Goal: Task Accomplishment & Management: Use online tool/utility

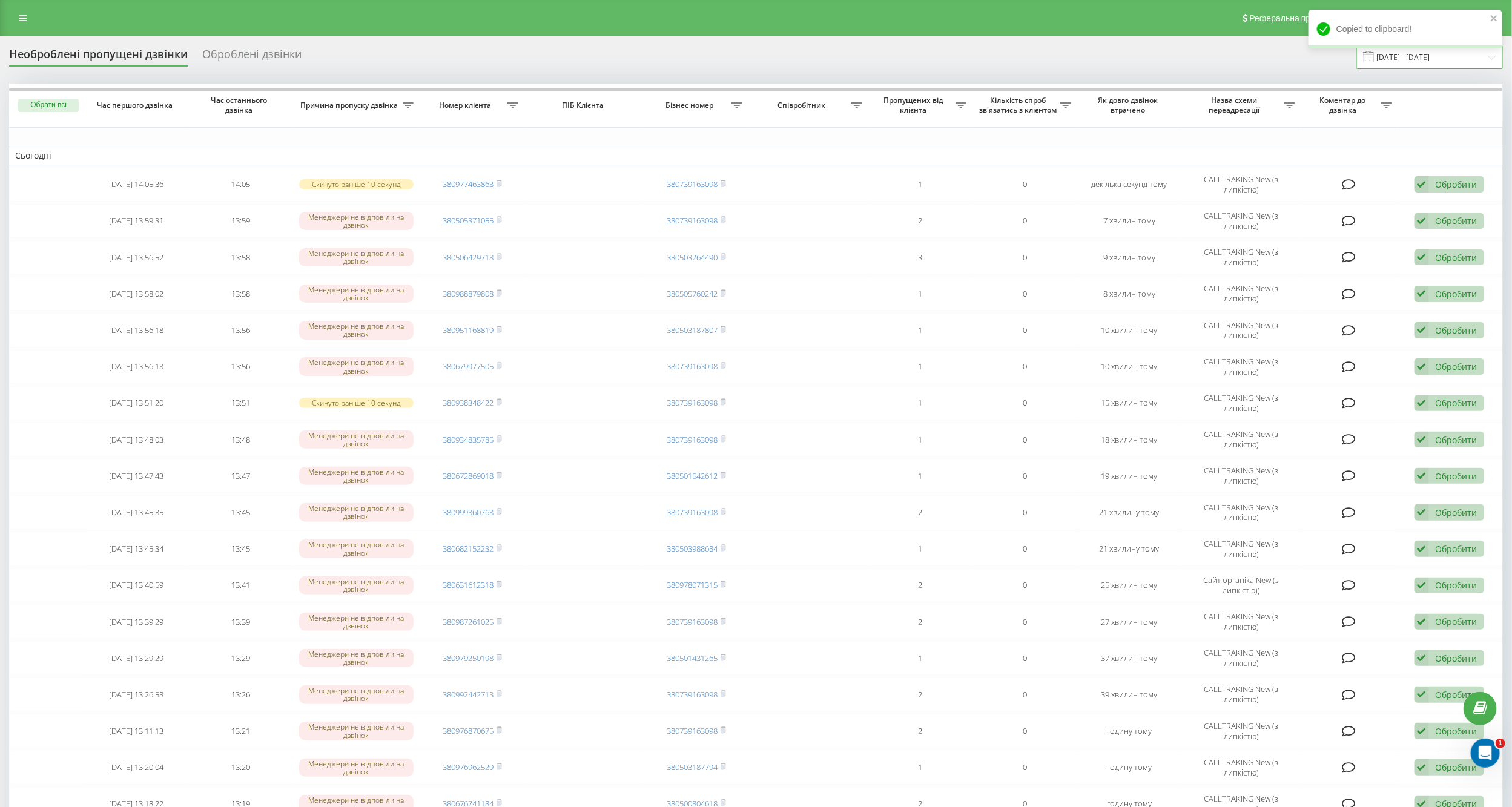
click at [1426, 59] on input "20.09.2025 - 20.09.2025" at bounding box center [1430, 58] width 147 height 24
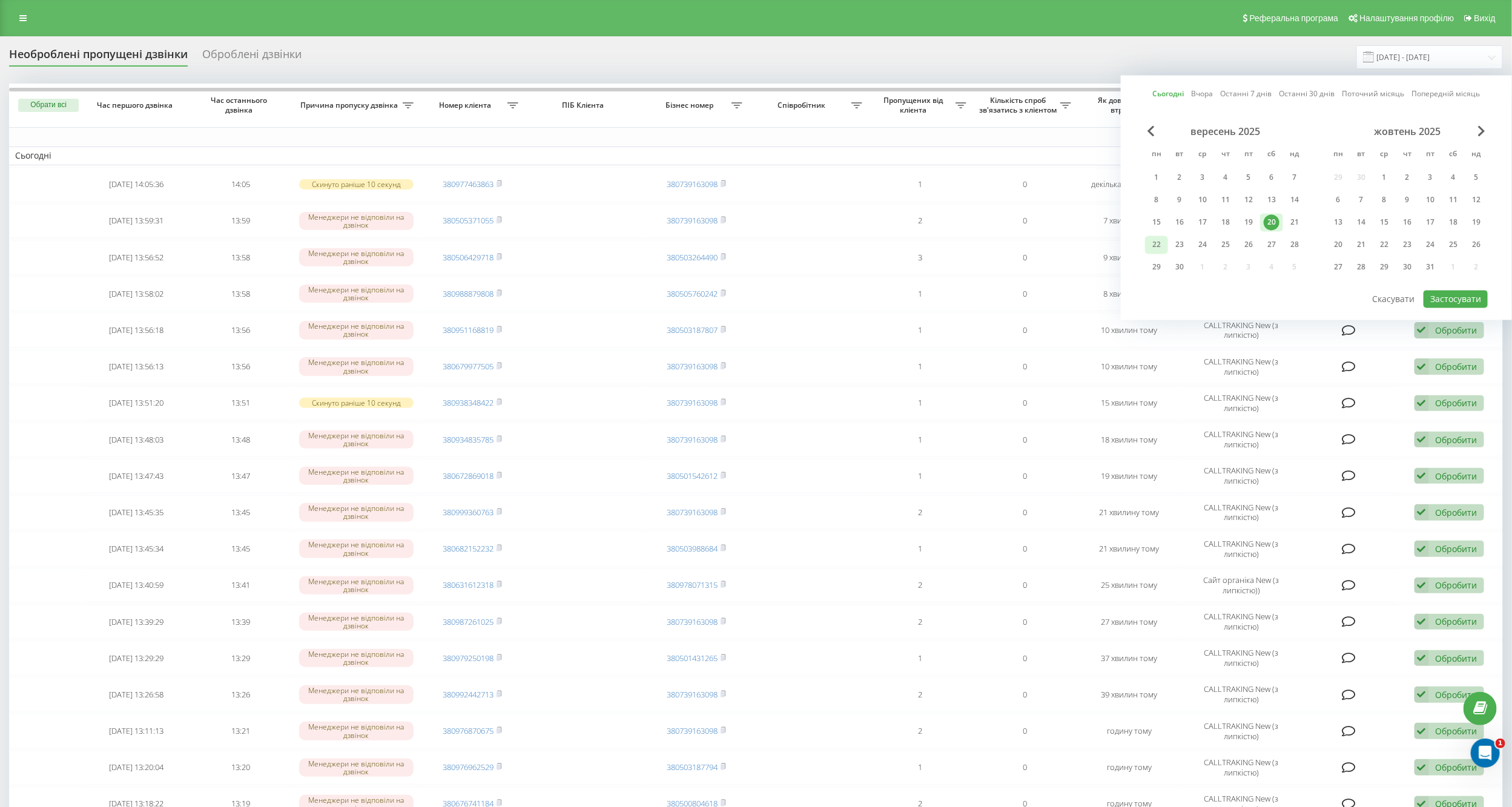
click at [1162, 242] on div "22" at bounding box center [1156, 245] width 16 height 16
click at [1457, 300] on button "Застосувати" at bounding box center [1456, 300] width 64 height 18
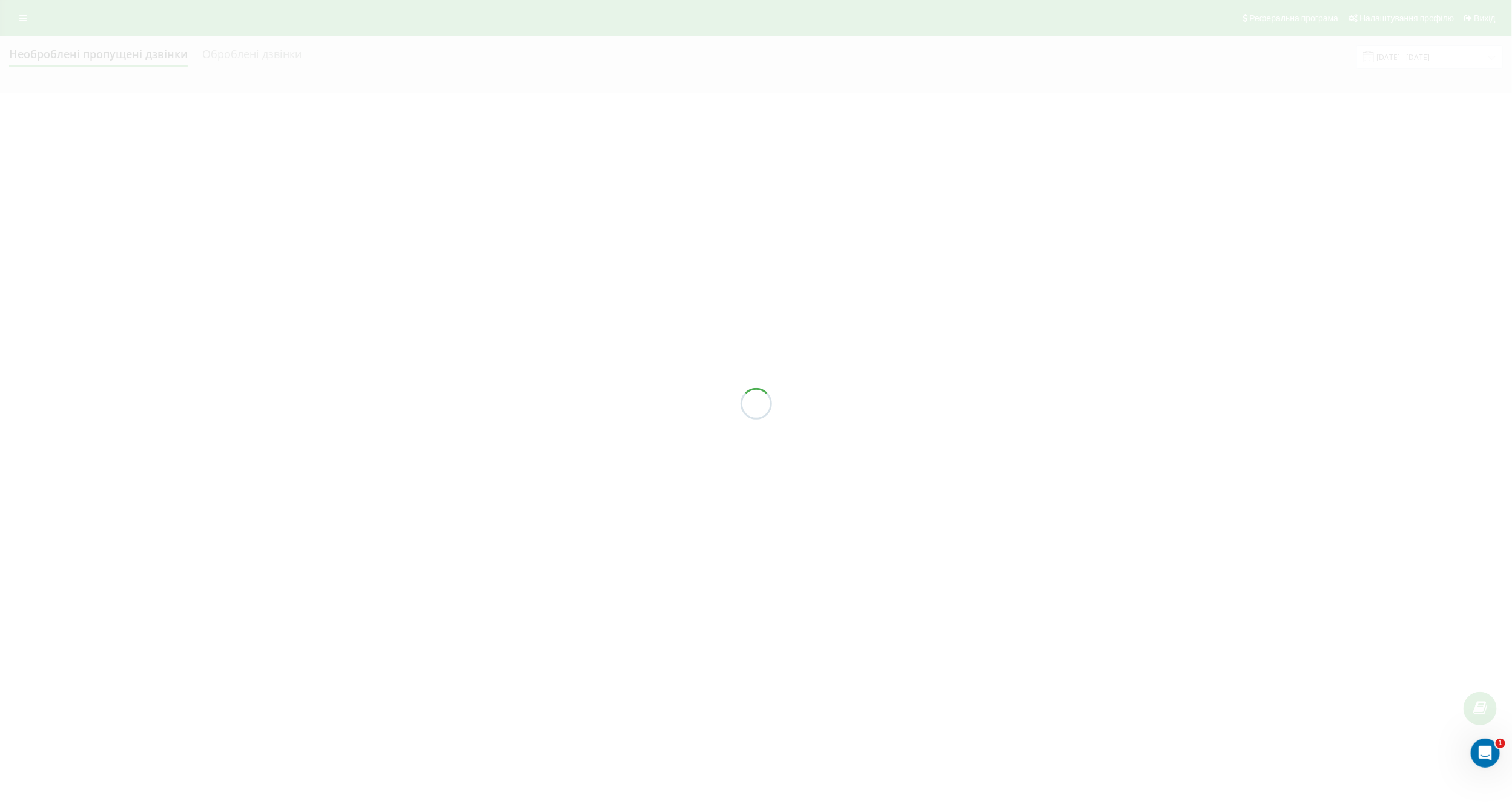
type input "22.09.2025 - 22.09.2025"
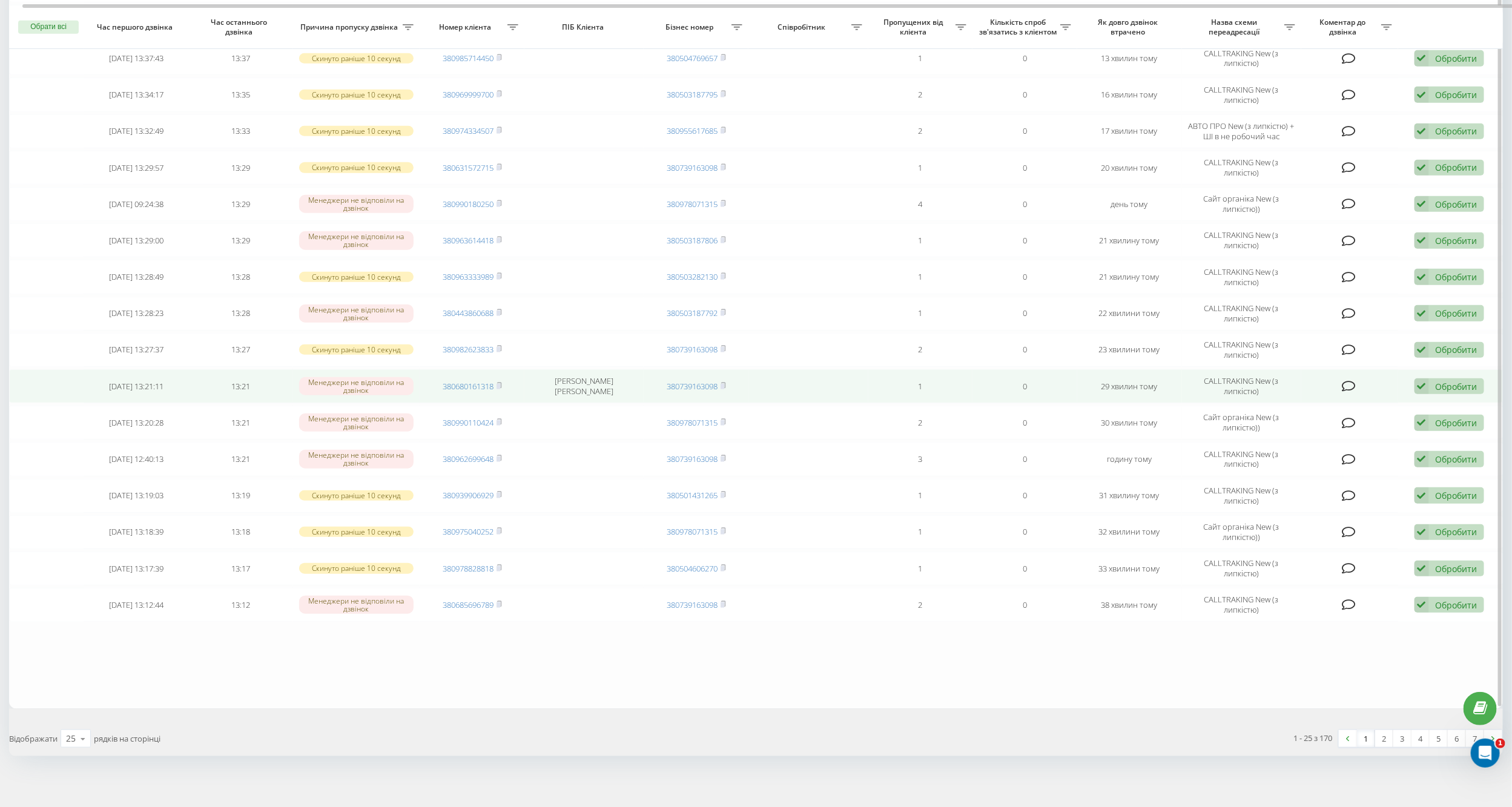
scroll to position [460, 0]
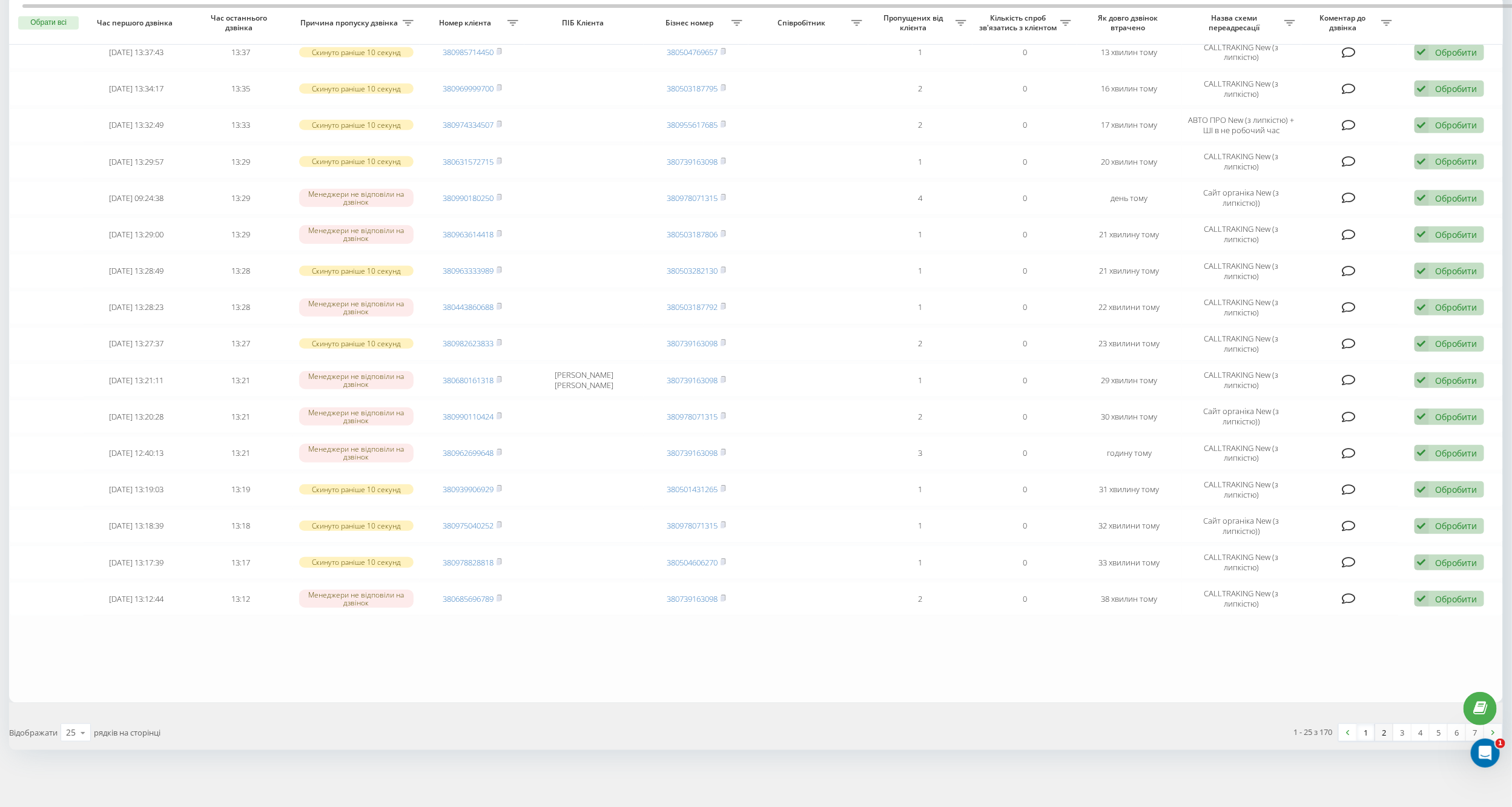
click at [1388, 734] on link "2" at bounding box center [1384, 732] width 18 height 17
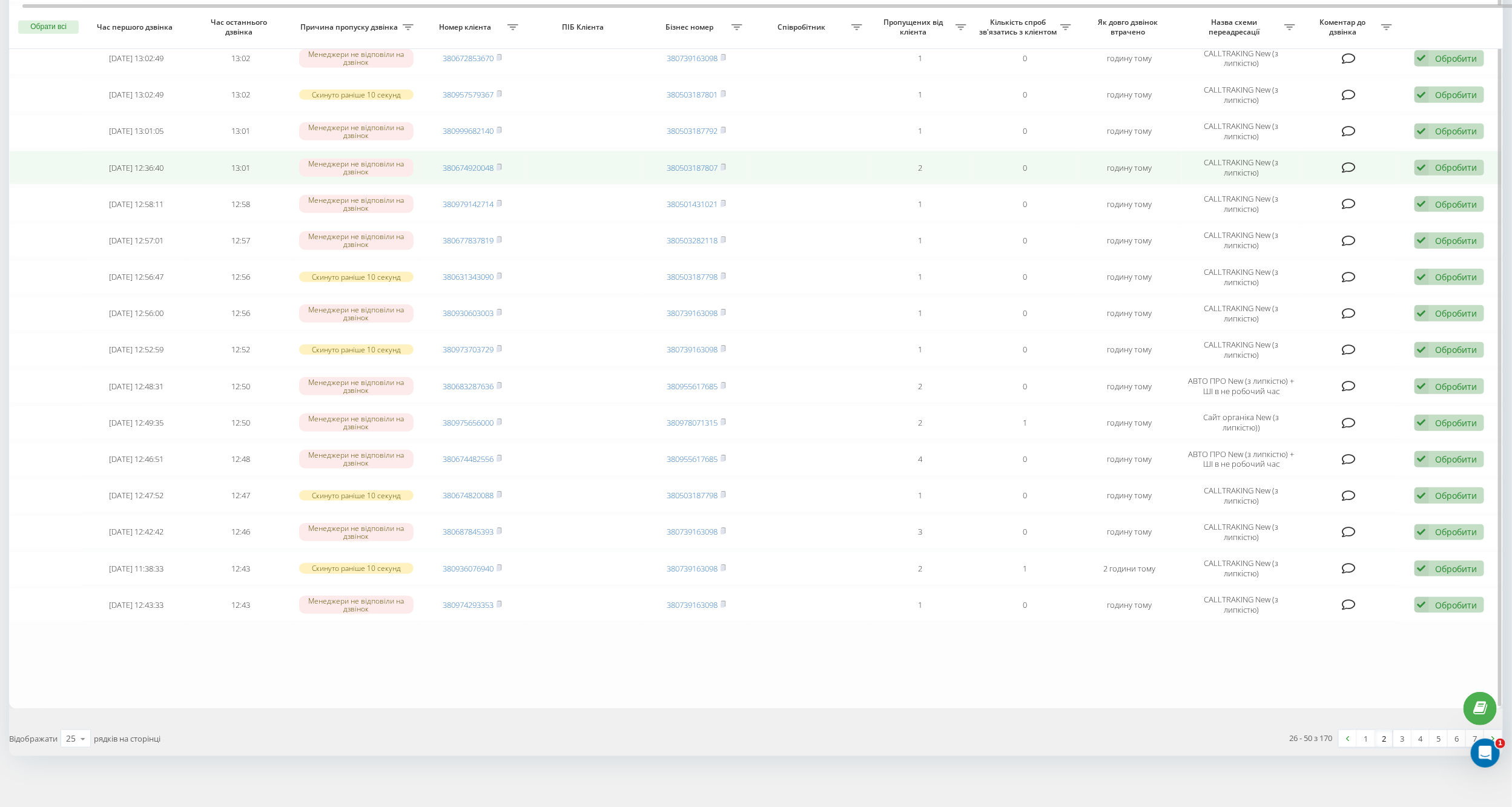
scroll to position [460, 0]
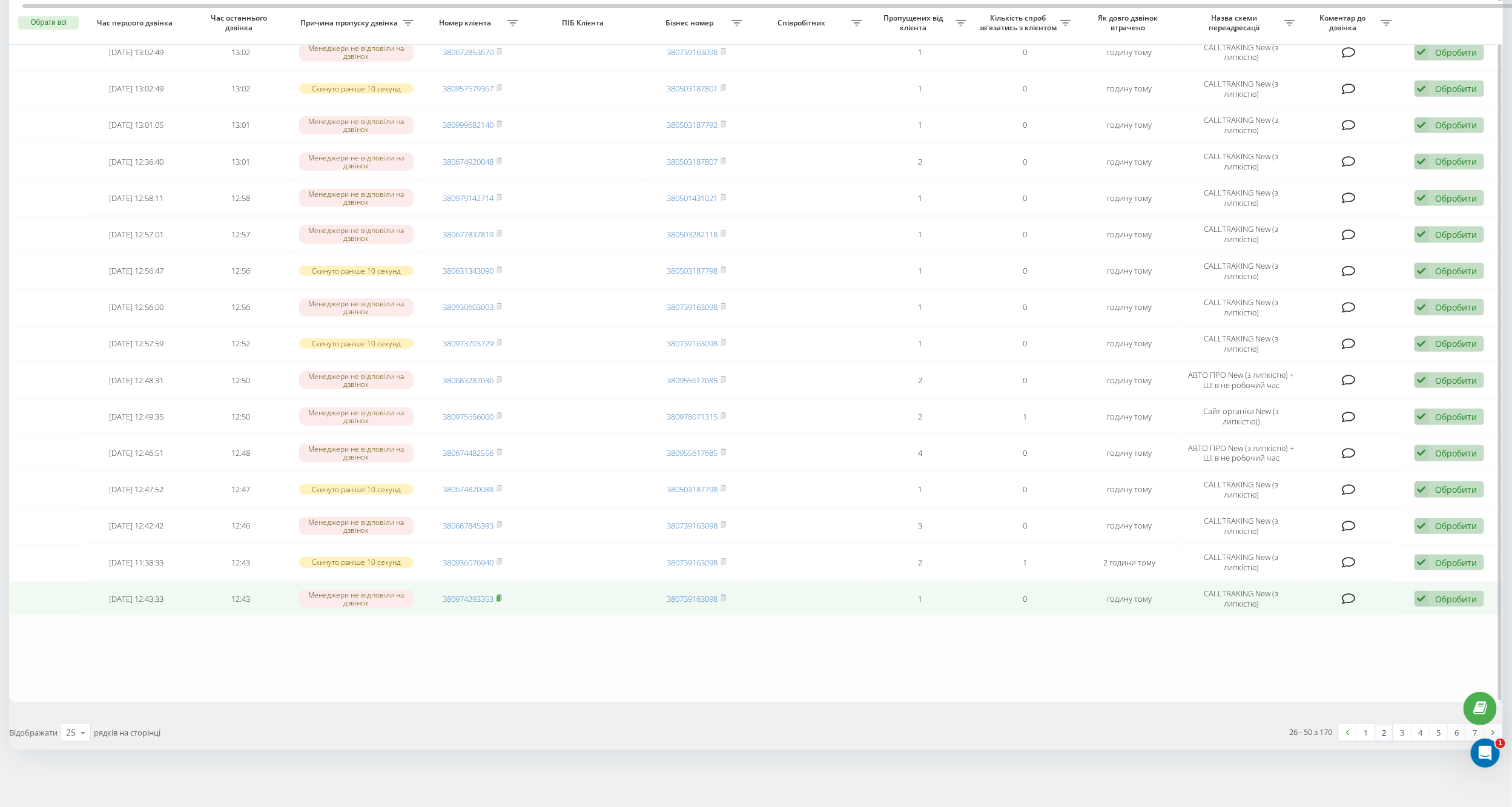
click at [500, 597] on rect at bounding box center [498, 599] width 3 height 5
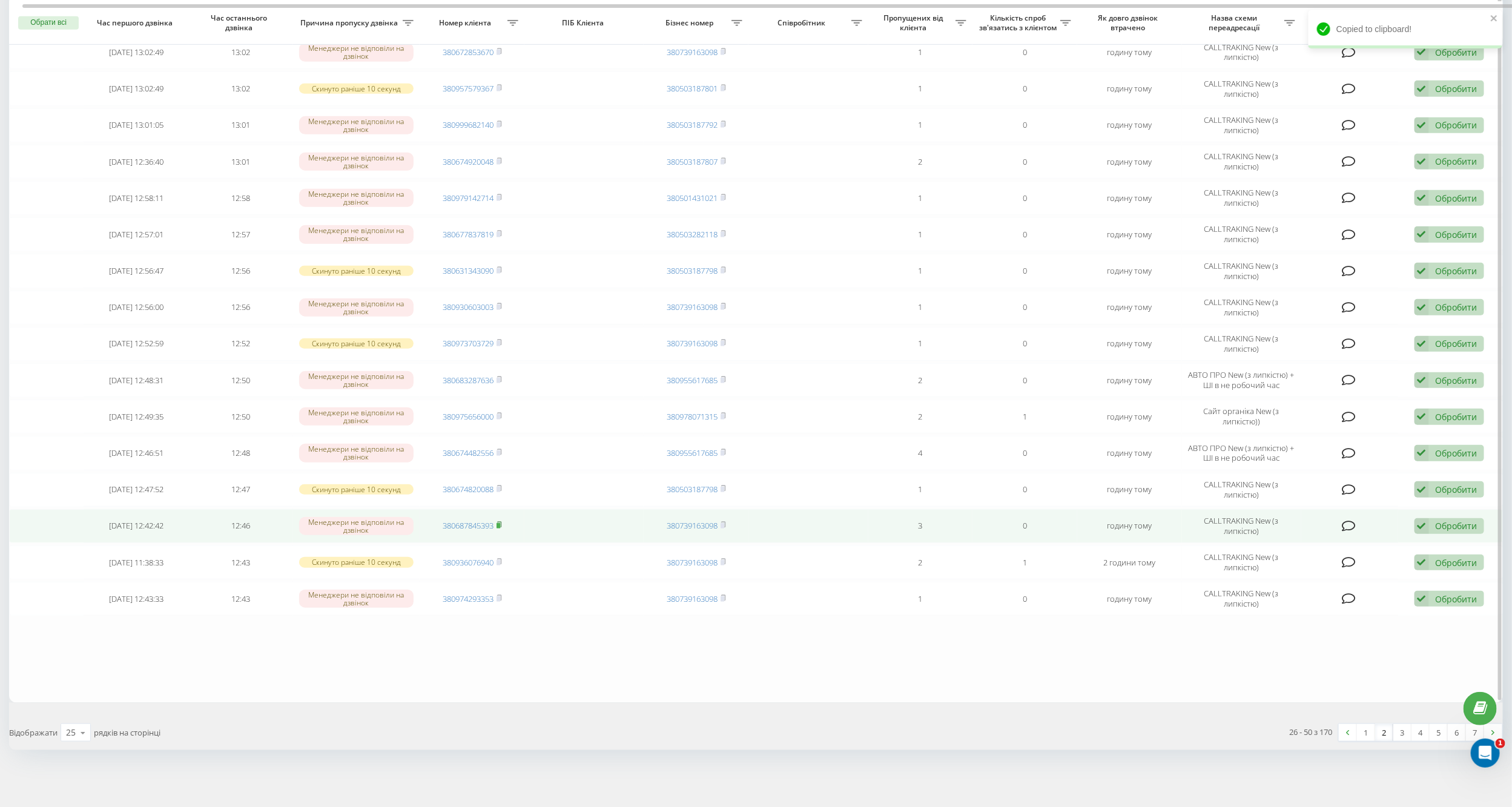
click at [500, 527] on rect at bounding box center [498, 526] width 3 height 5
click at [1448, 524] on div "Обробити" at bounding box center [1456, 526] width 42 height 12
click at [1388, 554] on div "Не вдалося зв'язатися" at bounding box center [1369, 546] width 227 height 22
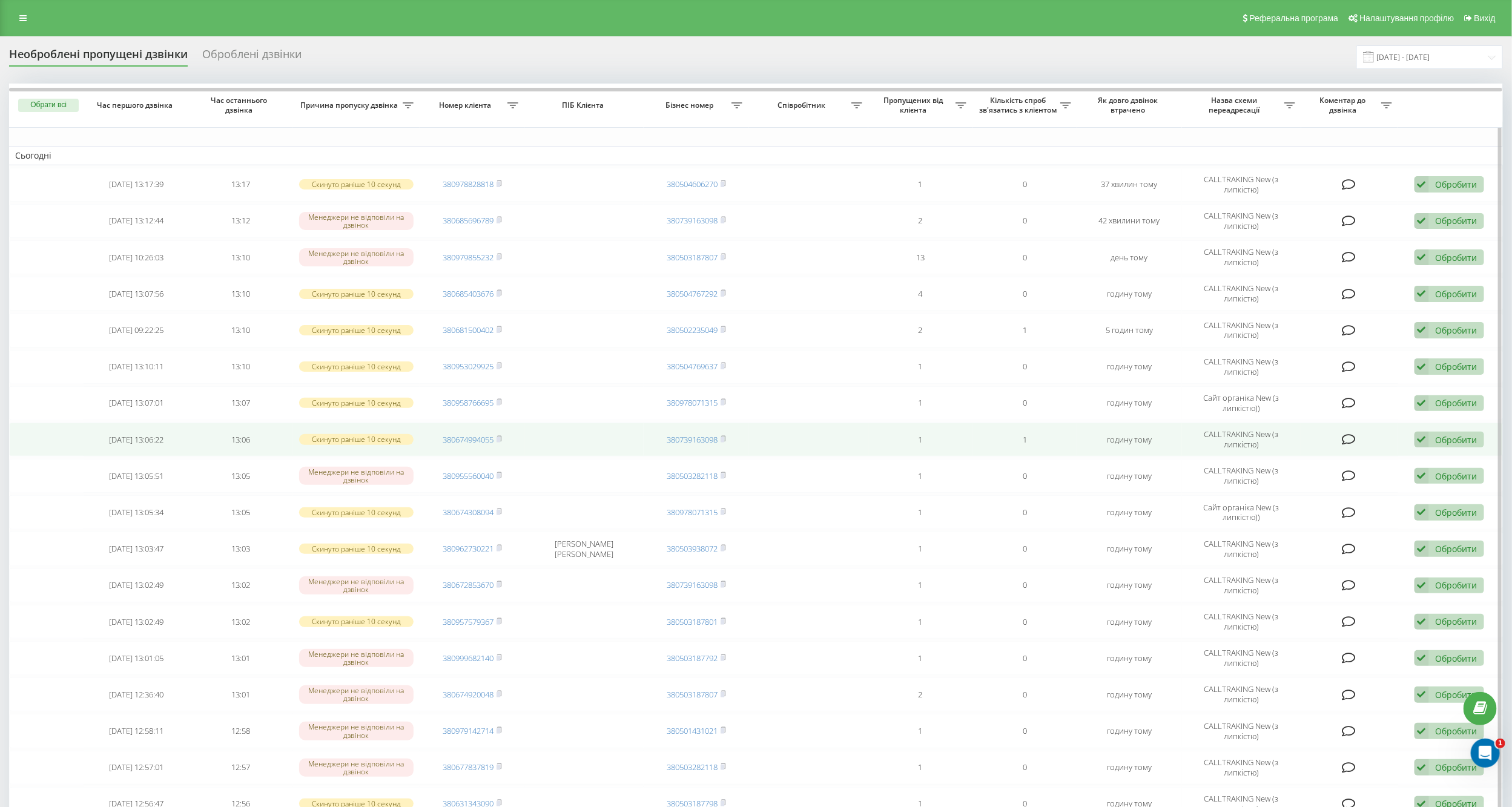
scroll to position [272, 0]
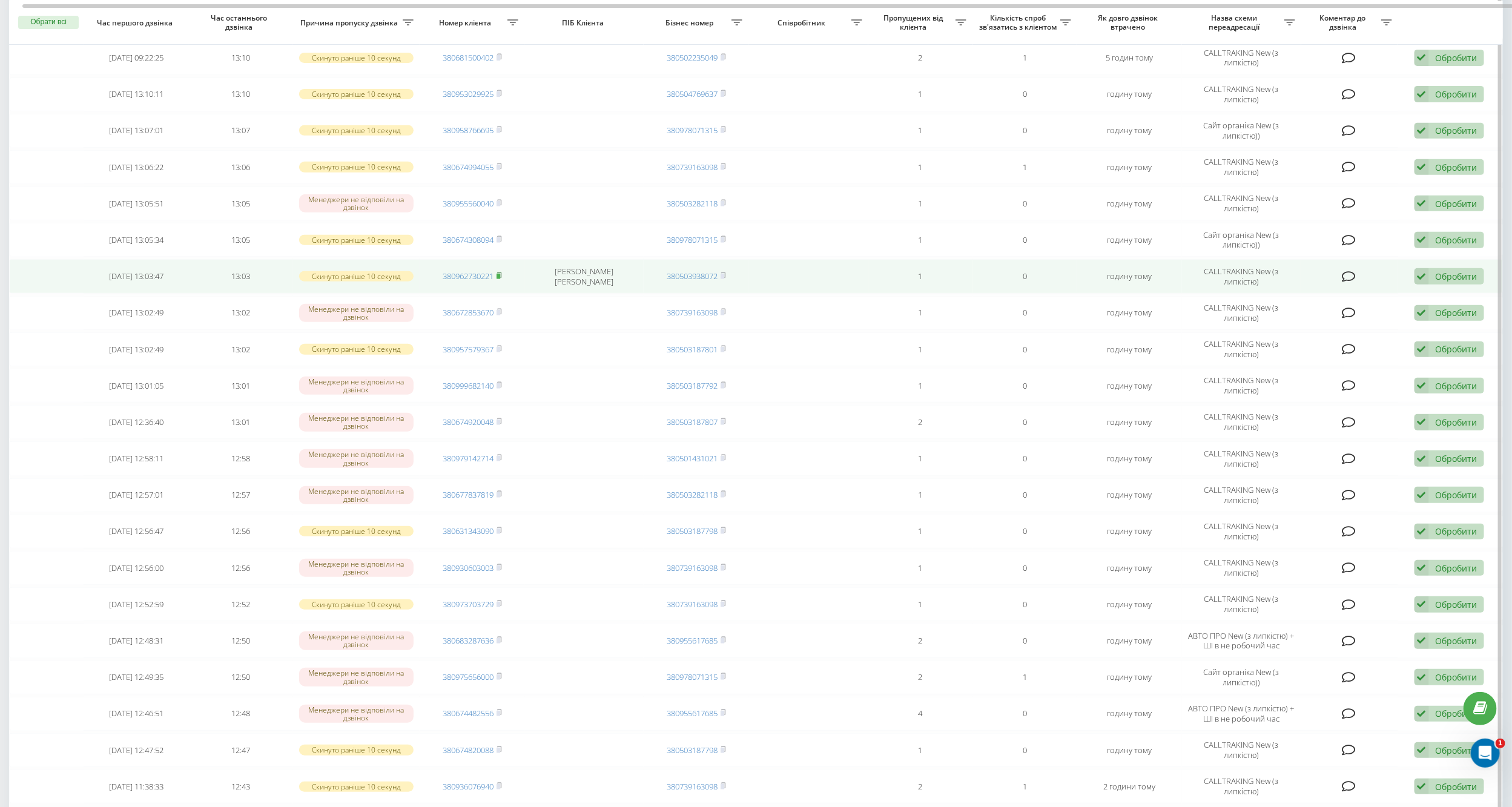
click at [500, 272] on icon at bounding box center [499, 275] width 5 height 8
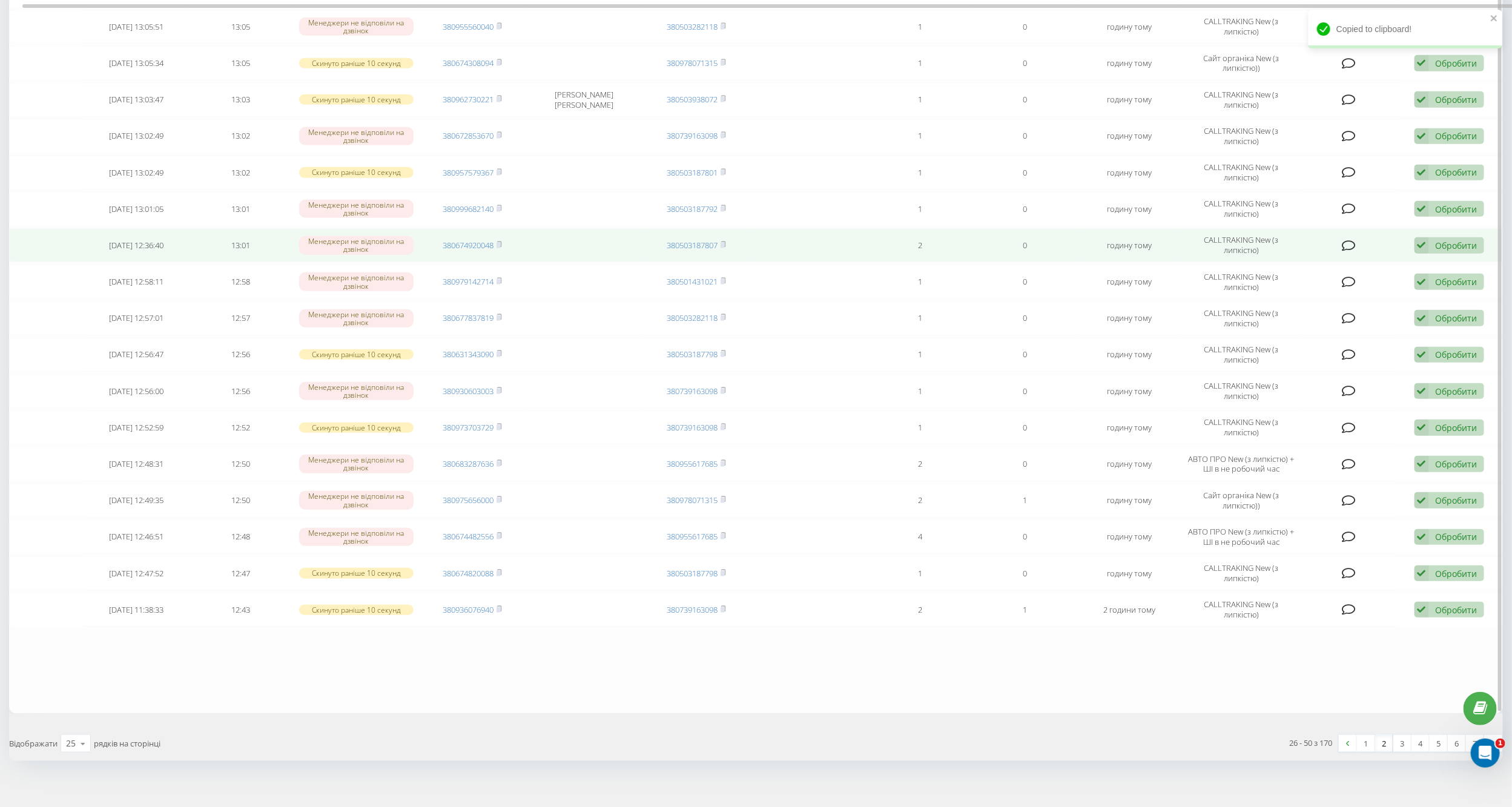
scroll to position [460, 0]
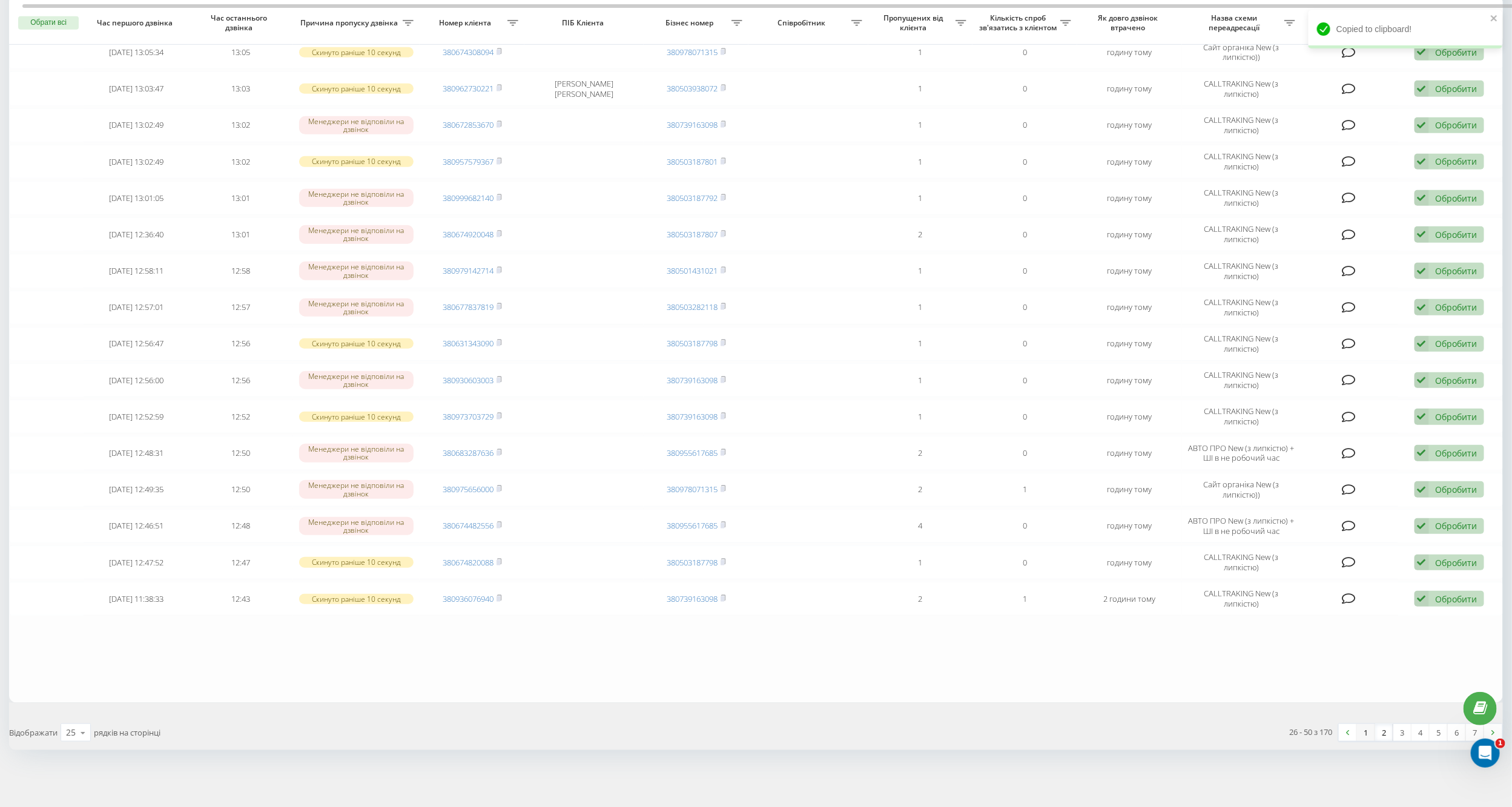
click at [1364, 732] on link "1" at bounding box center [1365, 732] width 18 height 17
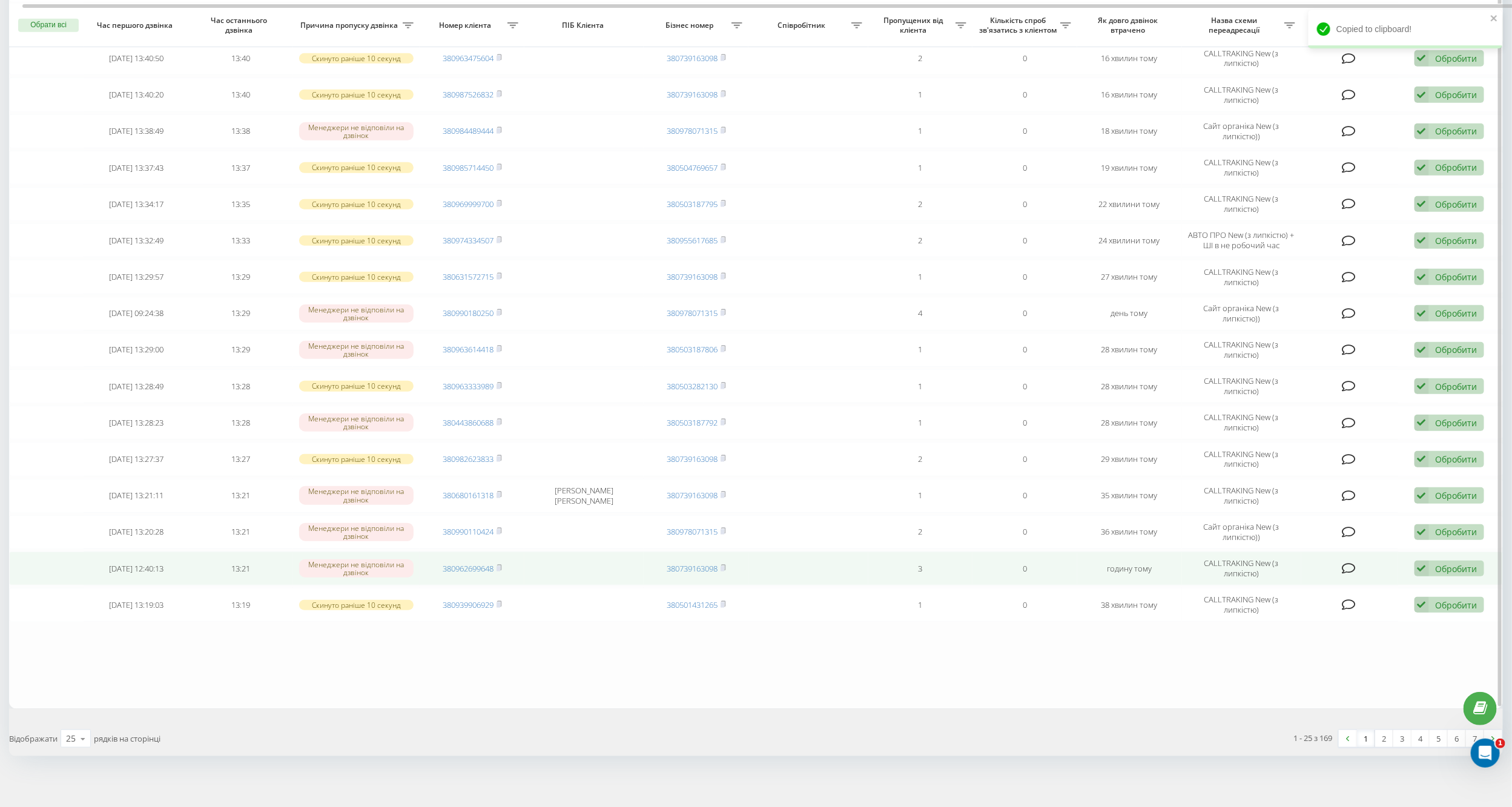
scroll to position [460, 0]
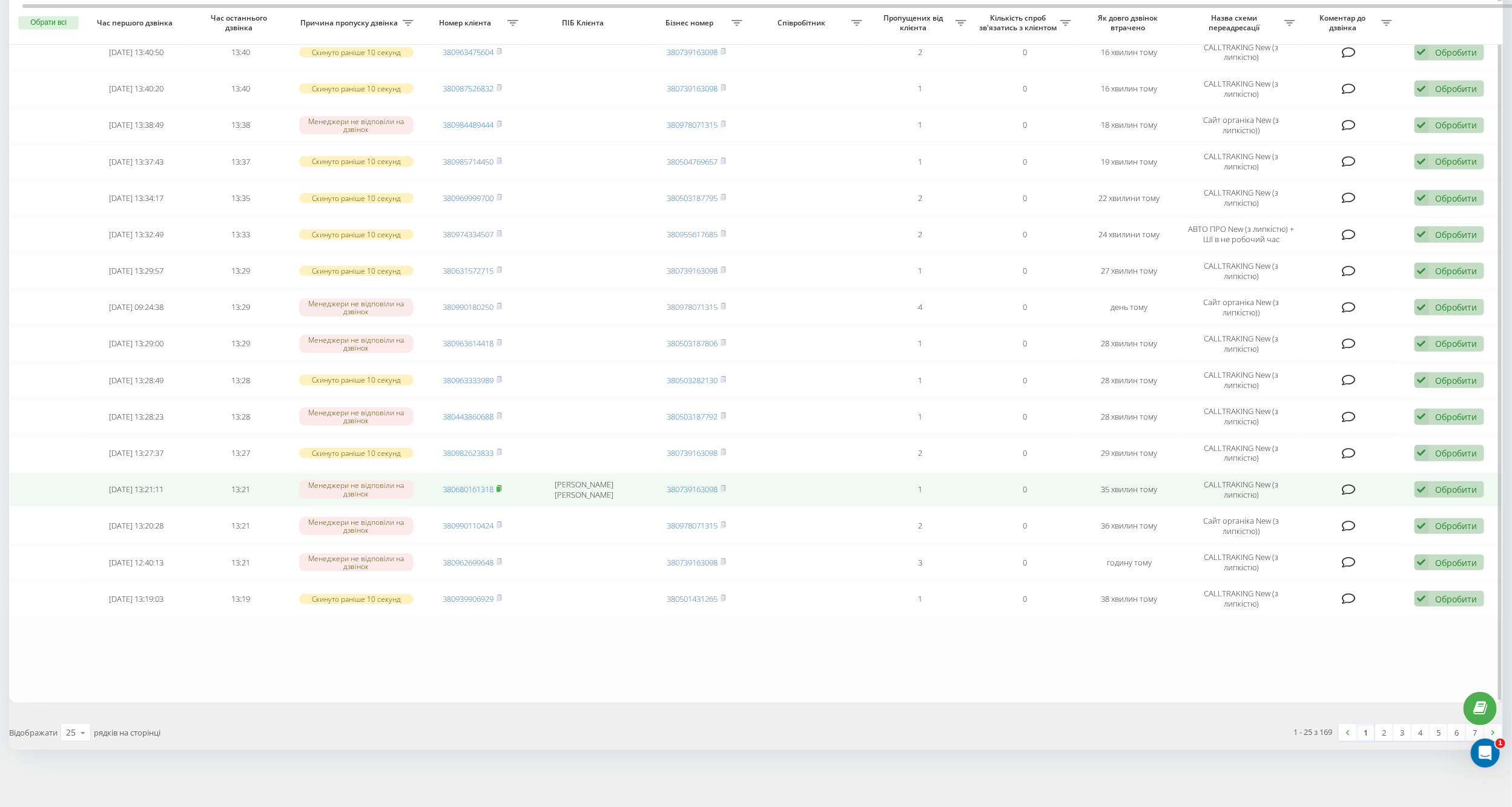
click at [498, 487] on rect at bounding box center [498, 490] width 3 height 5
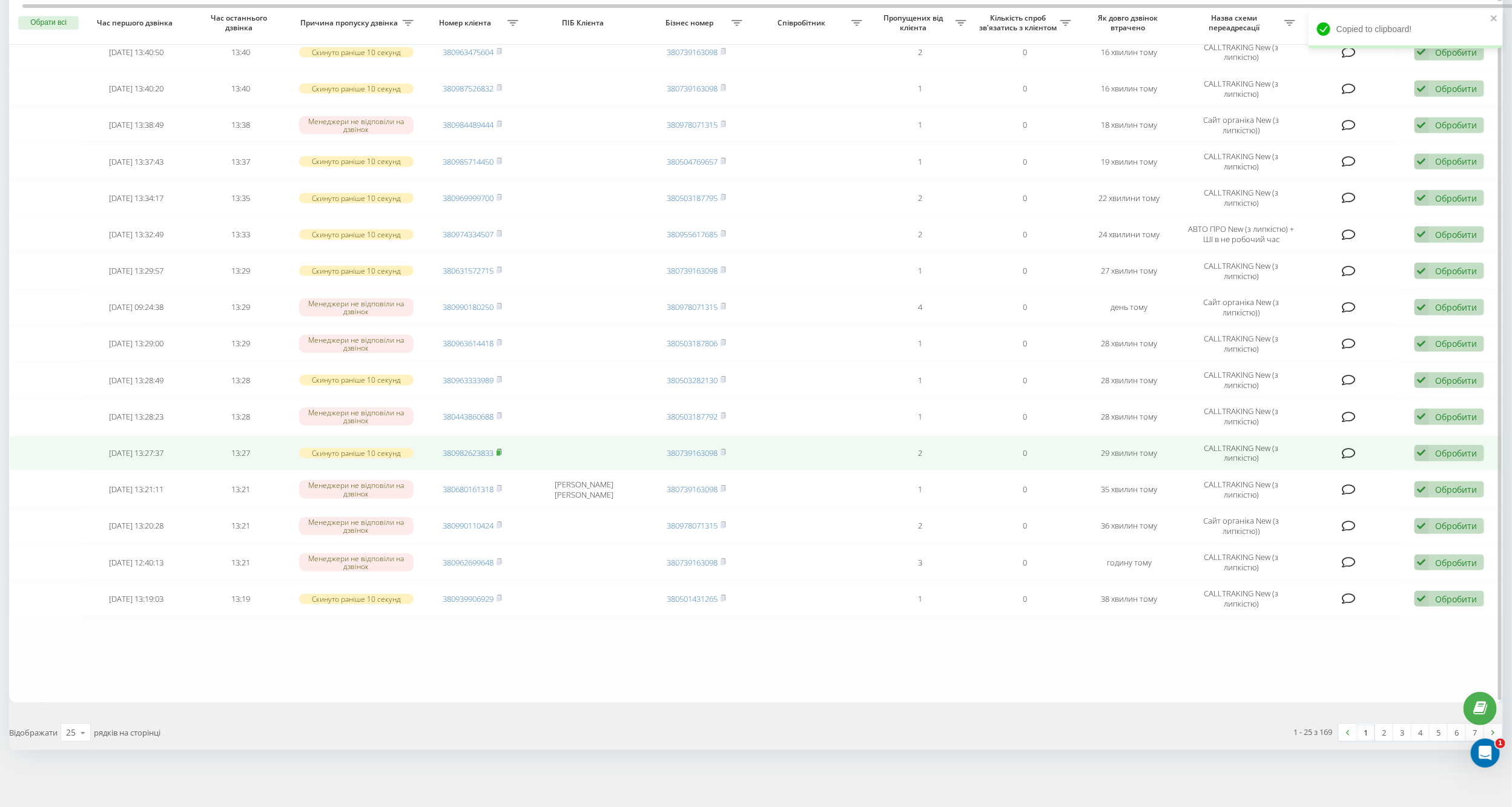
click at [498, 453] on rect at bounding box center [498, 453] width 3 height 5
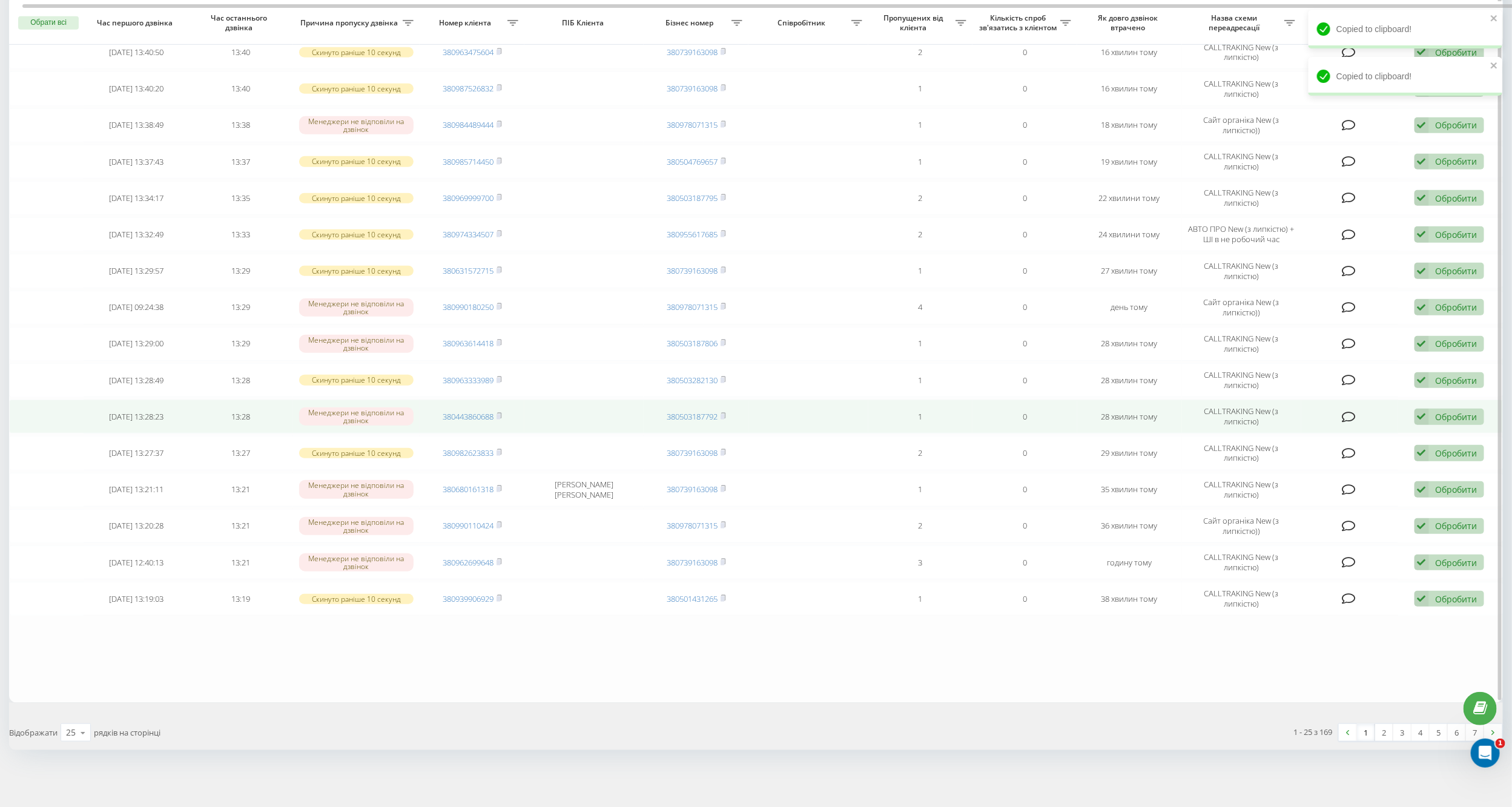
drag, startPoint x: 504, startPoint y: 413, endPoint x: 597, endPoint y: 409, distance: 93.1
click at [504, 413] on td "380443860688" at bounding box center [472, 417] width 104 height 34
click at [498, 415] on rect at bounding box center [498, 417] width 3 height 5
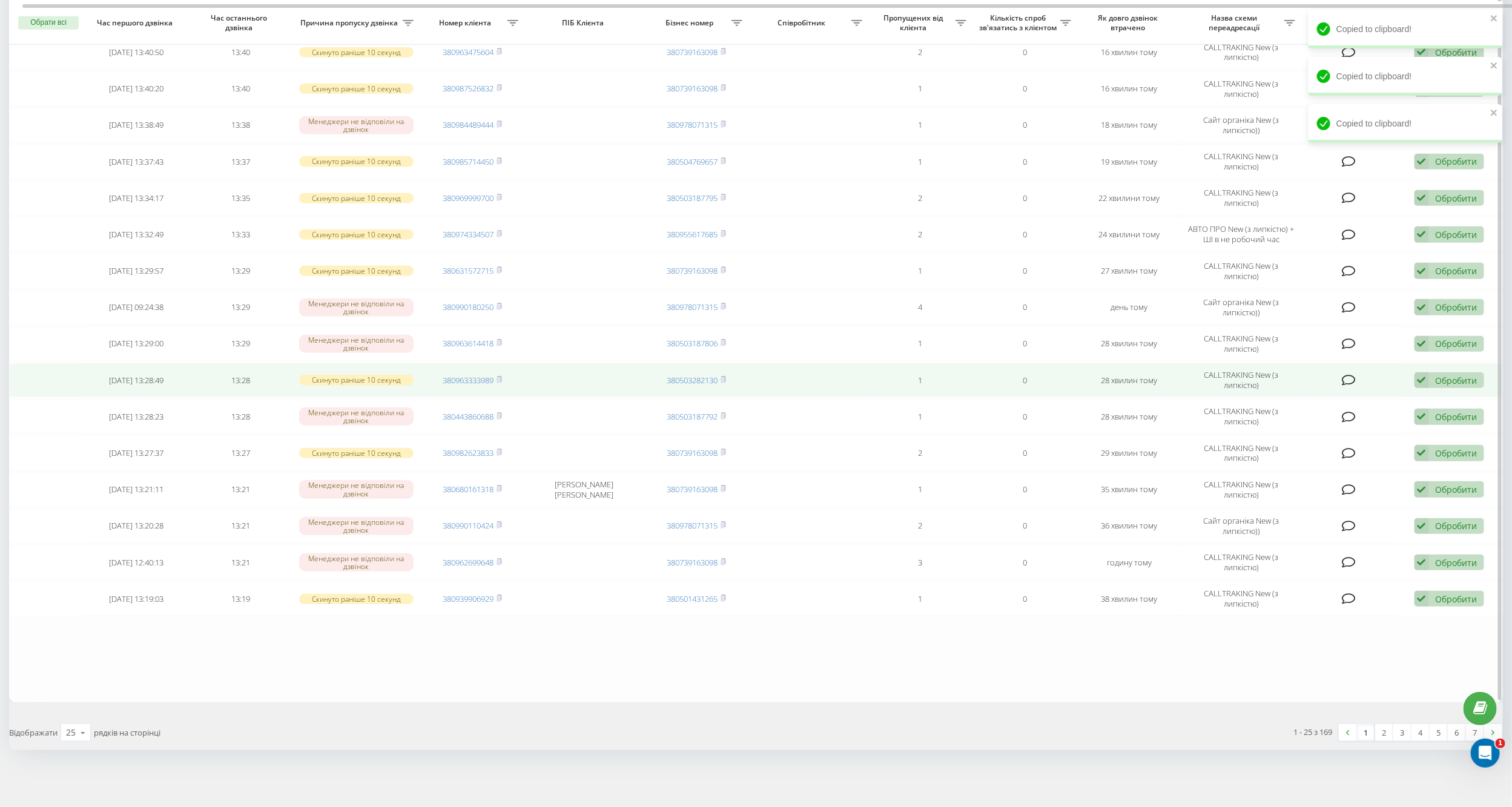
drag, startPoint x: 500, startPoint y: 375, endPoint x: 540, endPoint y: 362, distance: 42.1
click at [500, 377] on icon at bounding box center [499, 379] width 4 height 5
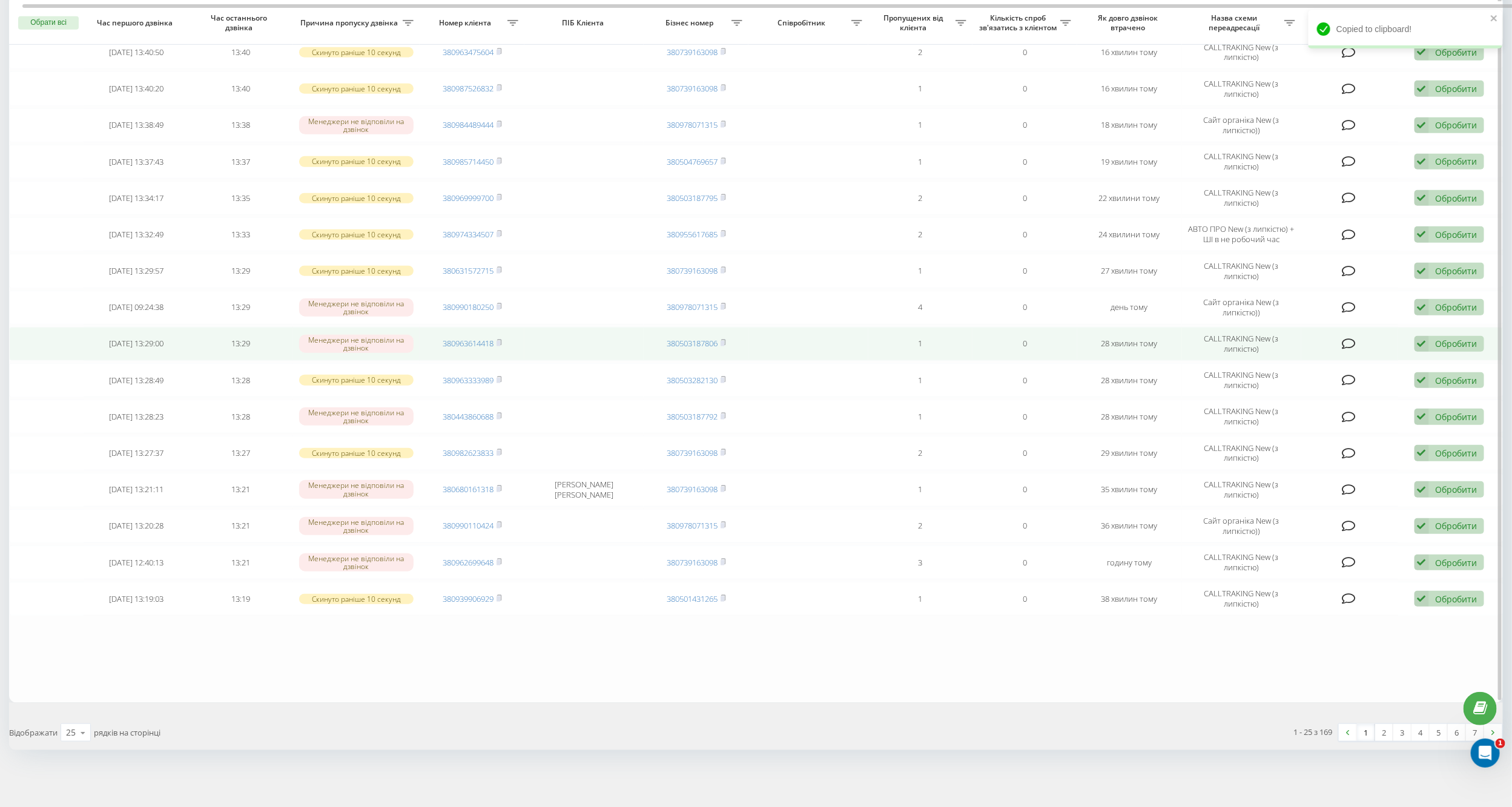
drag, startPoint x: 500, startPoint y: 341, endPoint x: 509, endPoint y: 339, distance: 9.2
click at [500, 341] on rect at bounding box center [498, 344] width 3 height 5
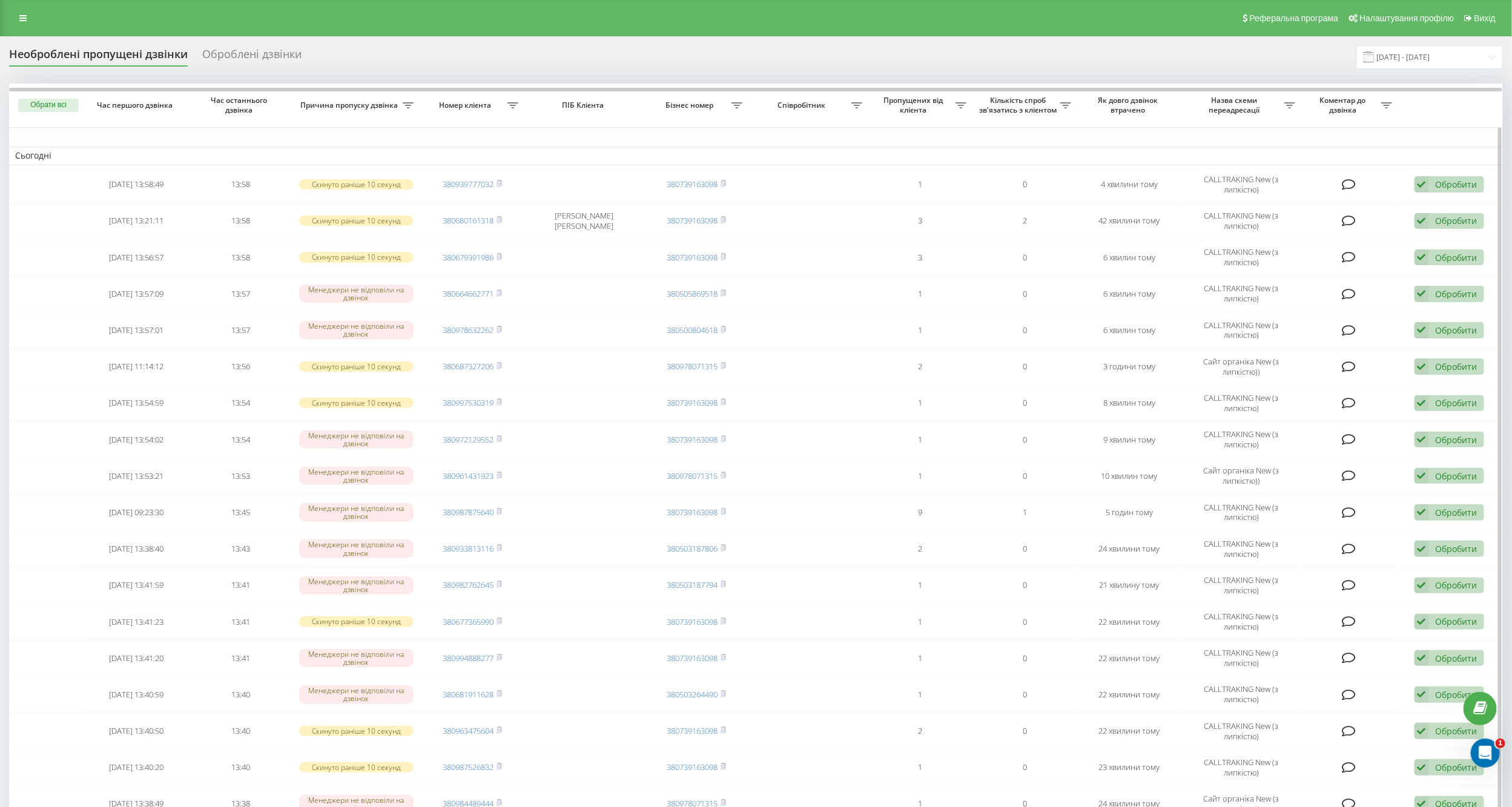
click at [1146, 115] on span "Як довго дзвінок втрачено" at bounding box center [1129, 105] width 83 height 19
click at [1173, 113] on div "Як довго дзвінок втрачено" at bounding box center [1129, 105] width 92 height 19
click at [1112, 109] on span "Як довго дзвінок втрачено" at bounding box center [1129, 105] width 83 height 19
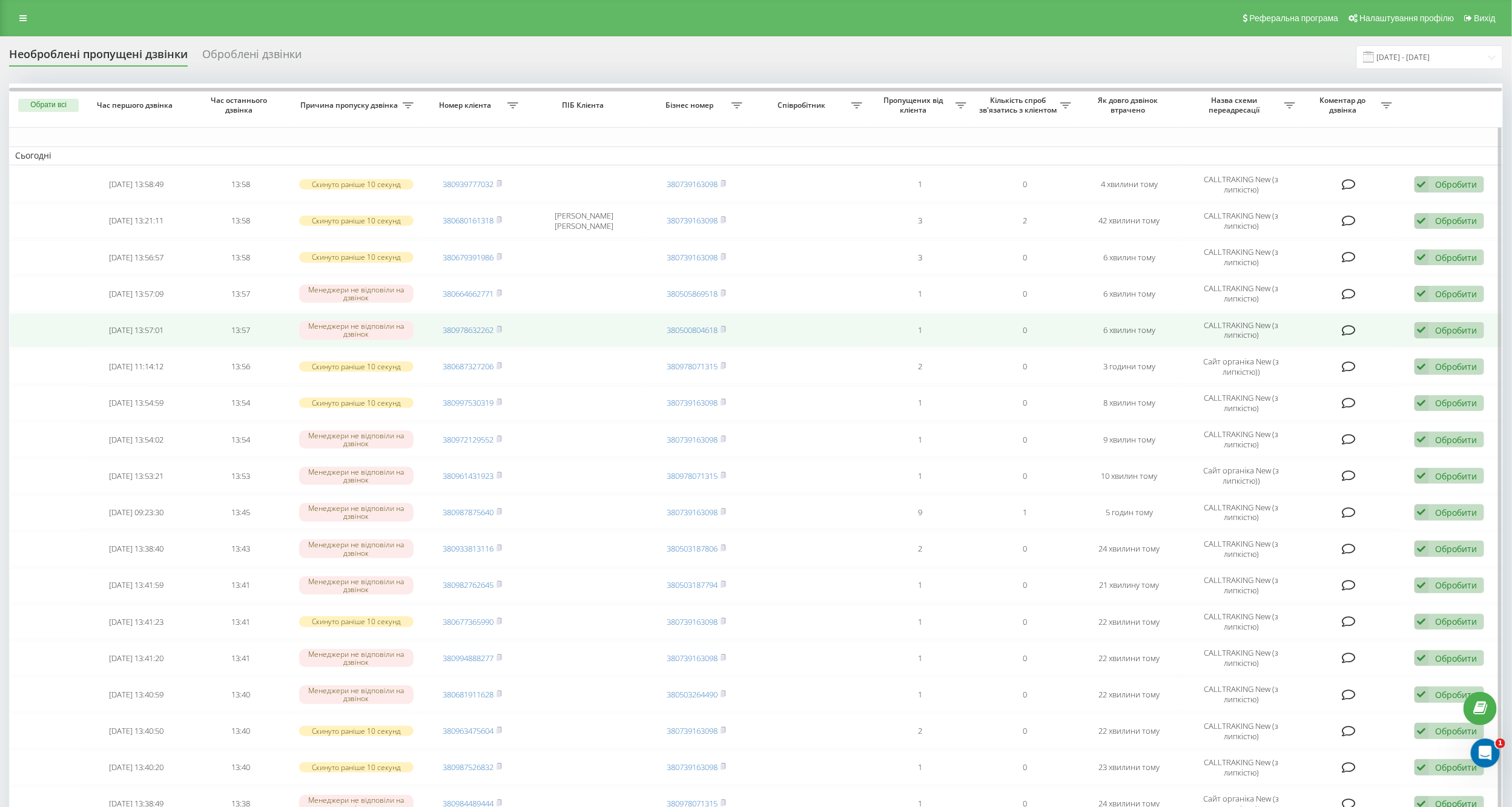
click at [1364, 328] on td at bounding box center [1350, 330] width 97 height 34
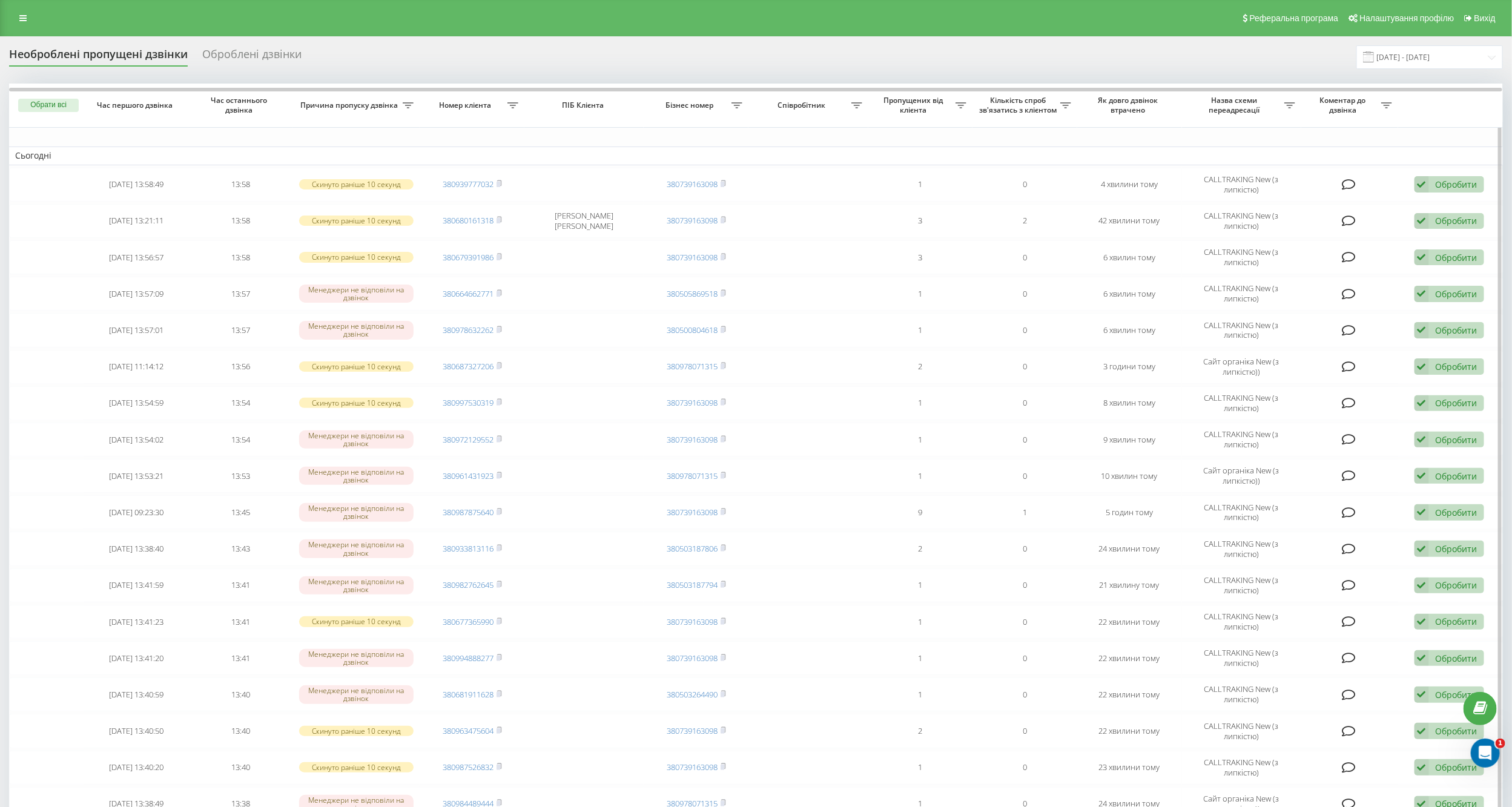
click at [1067, 109] on icon at bounding box center [1066, 105] width 11 height 6
click at [1132, 134] on button "×" at bounding box center [1127, 126] width 14 height 14
click at [1420, 50] on input "[DATE] - [DATE]" at bounding box center [1430, 58] width 147 height 24
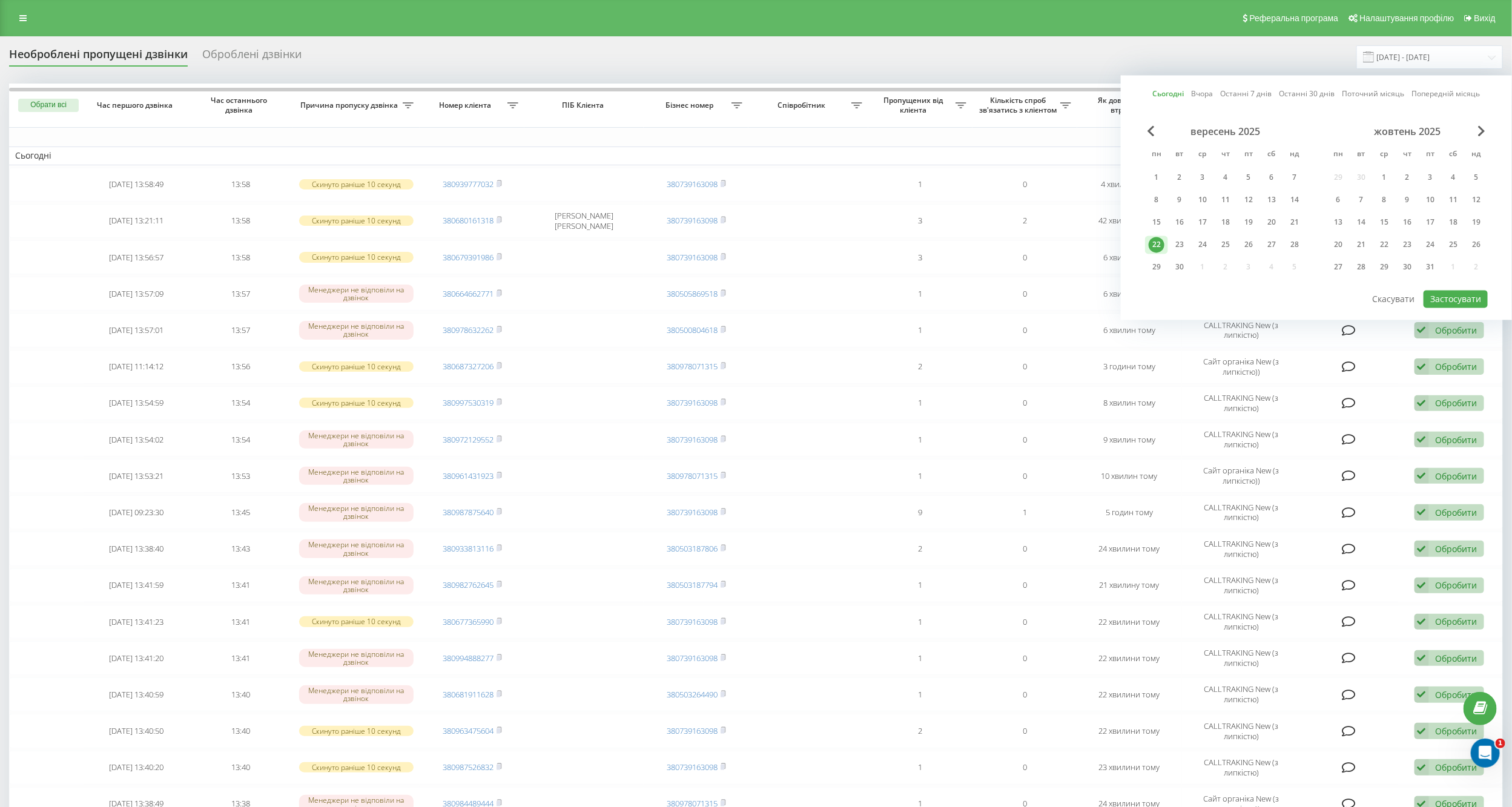
click at [1156, 236] on div "22" at bounding box center [1156, 244] width 23 height 18
click at [1442, 299] on div "Сьогодні Вчора Останні 7 днів Останні 30 днів Поточний місяць Попередній місяць…" at bounding box center [1316, 198] width 391 height 244
click at [1443, 291] on button "Застосувати" at bounding box center [1456, 300] width 64 height 18
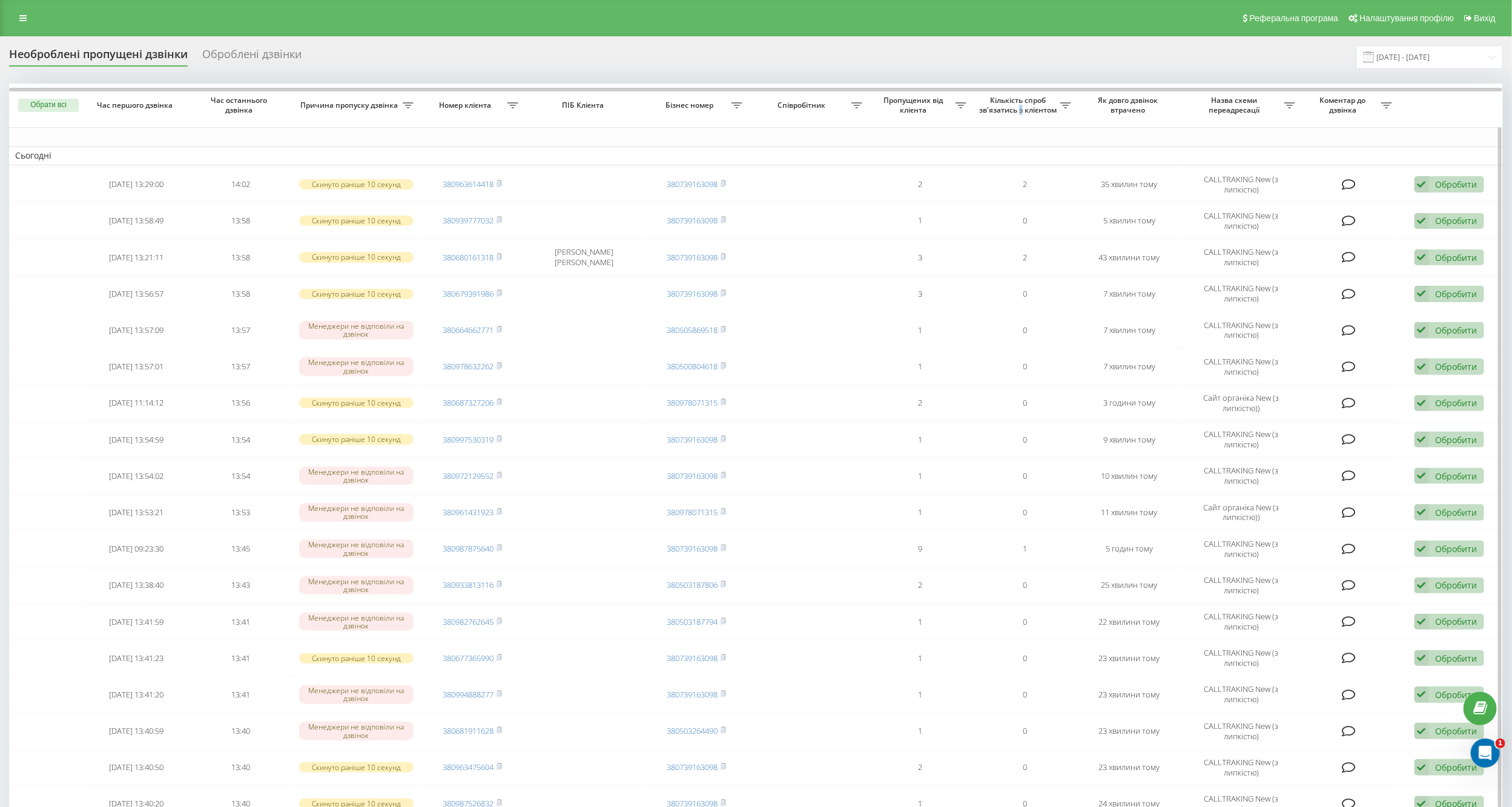
click at [1039, 108] on span "Кількість спроб зв'язатись з клієнтом" at bounding box center [1019, 105] width 81 height 19
click at [1125, 109] on span "Як довго дзвінок втрачено" at bounding box center [1129, 105] width 83 height 19
click at [1127, 106] on span "Як довго дзвінок втрачено" at bounding box center [1129, 105] width 83 height 19
click at [1167, 115] on span "Як довго дзвінок втрачено" at bounding box center [1129, 105] width 83 height 19
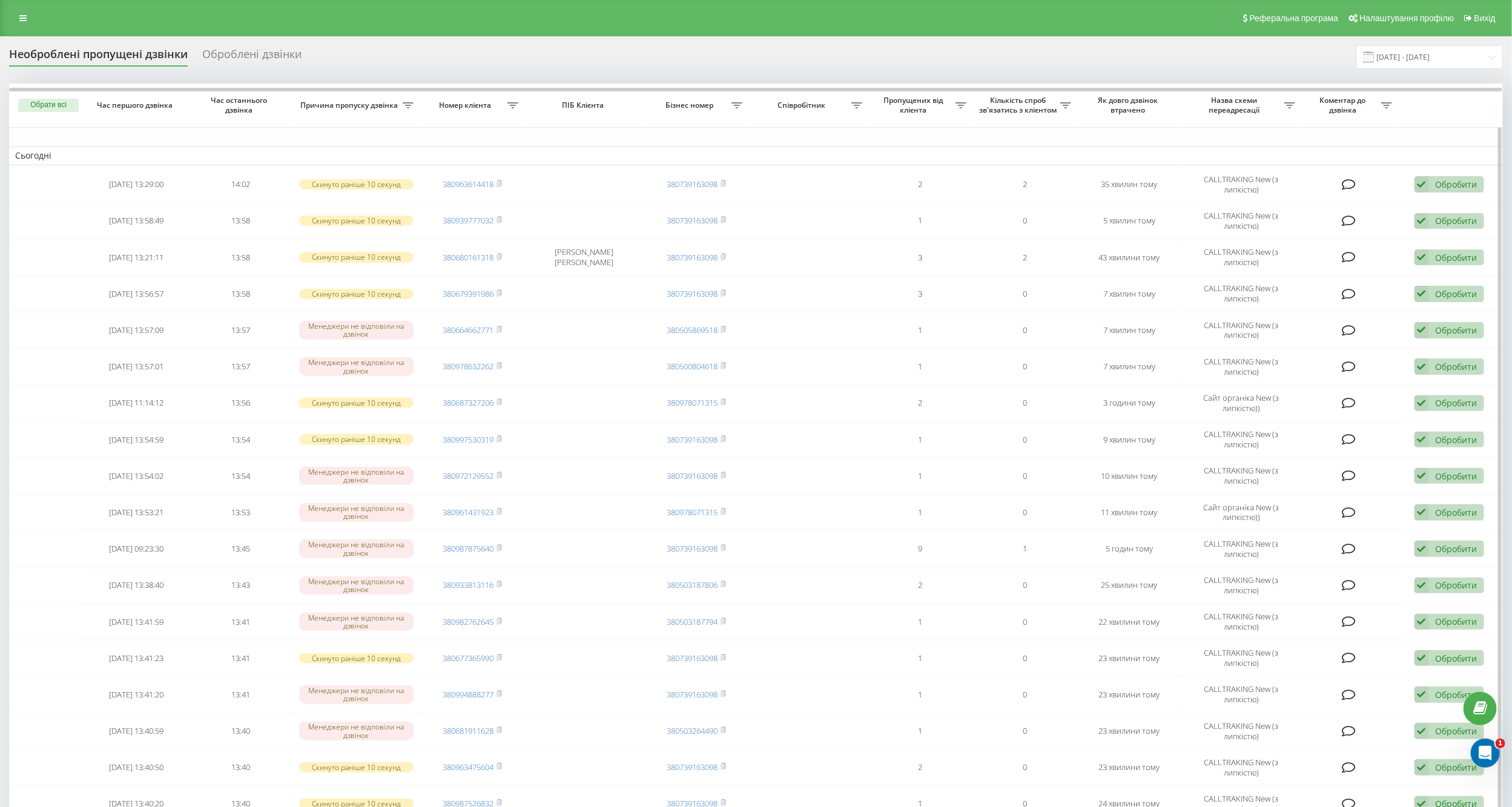
click at [1160, 115] on span "Як довго дзвінок втрачено" at bounding box center [1129, 105] width 83 height 19
drag, startPoint x: 1160, startPoint y: 113, endPoint x: 1156, endPoint y: 105, distance: 8.9
click at [1160, 111] on span "Як довго дзвінок втрачено" at bounding box center [1129, 105] width 83 height 19
click at [1201, 122] on th "Назва схеми переадресації" at bounding box center [1241, 104] width 120 height 43
click at [1151, 108] on span "Як довго дзвінок втрачено" at bounding box center [1129, 105] width 83 height 19
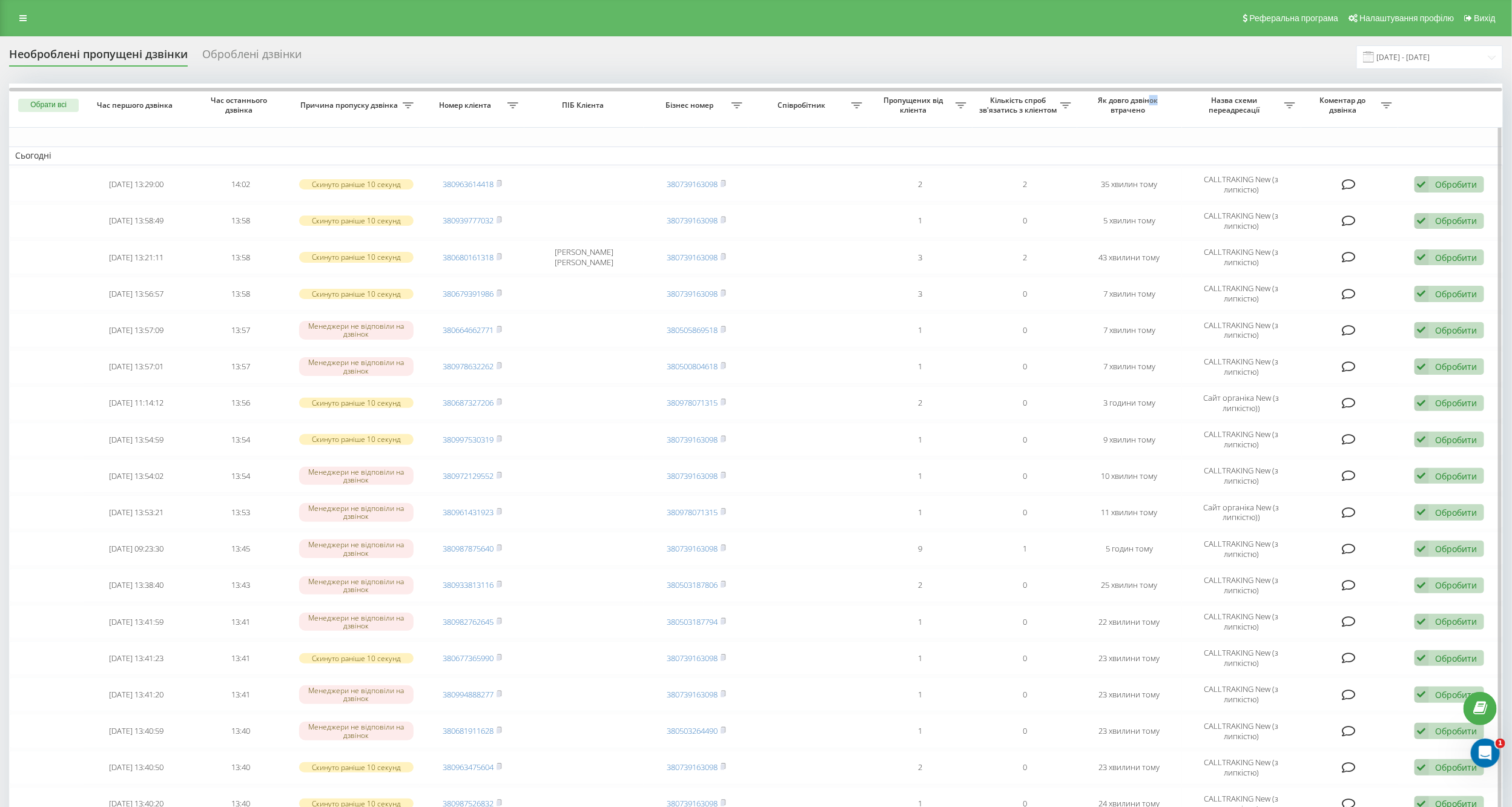
click at [1151, 107] on span "Як довго дзвінок втрачено" at bounding box center [1129, 105] width 83 height 19
click at [20, 20] on icon at bounding box center [23, 18] width 8 height 8
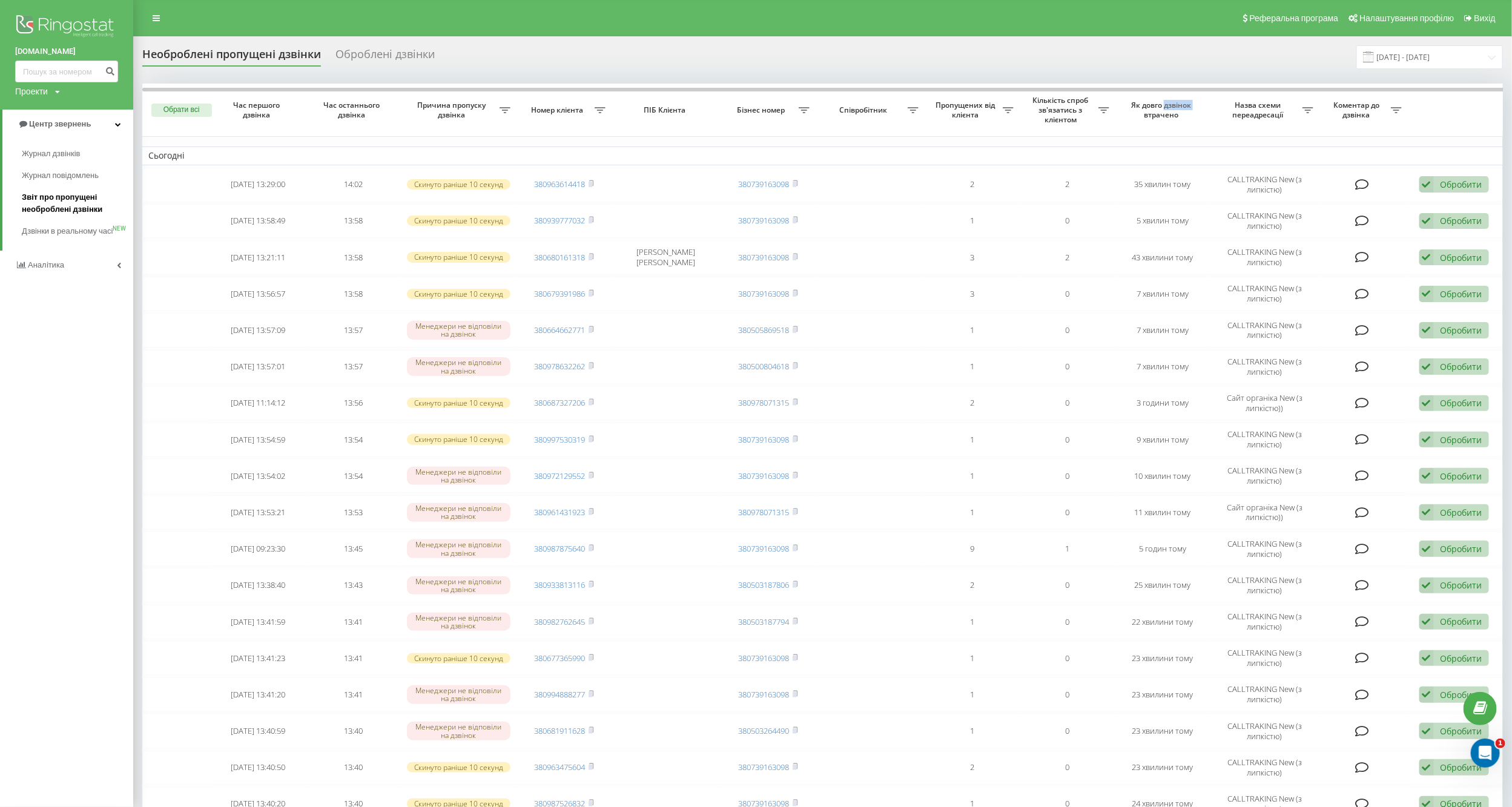
click at [70, 197] on span "Звіт про пропущені необроблені дзвінки" at bounding box center [75, 204] width 105 height 25
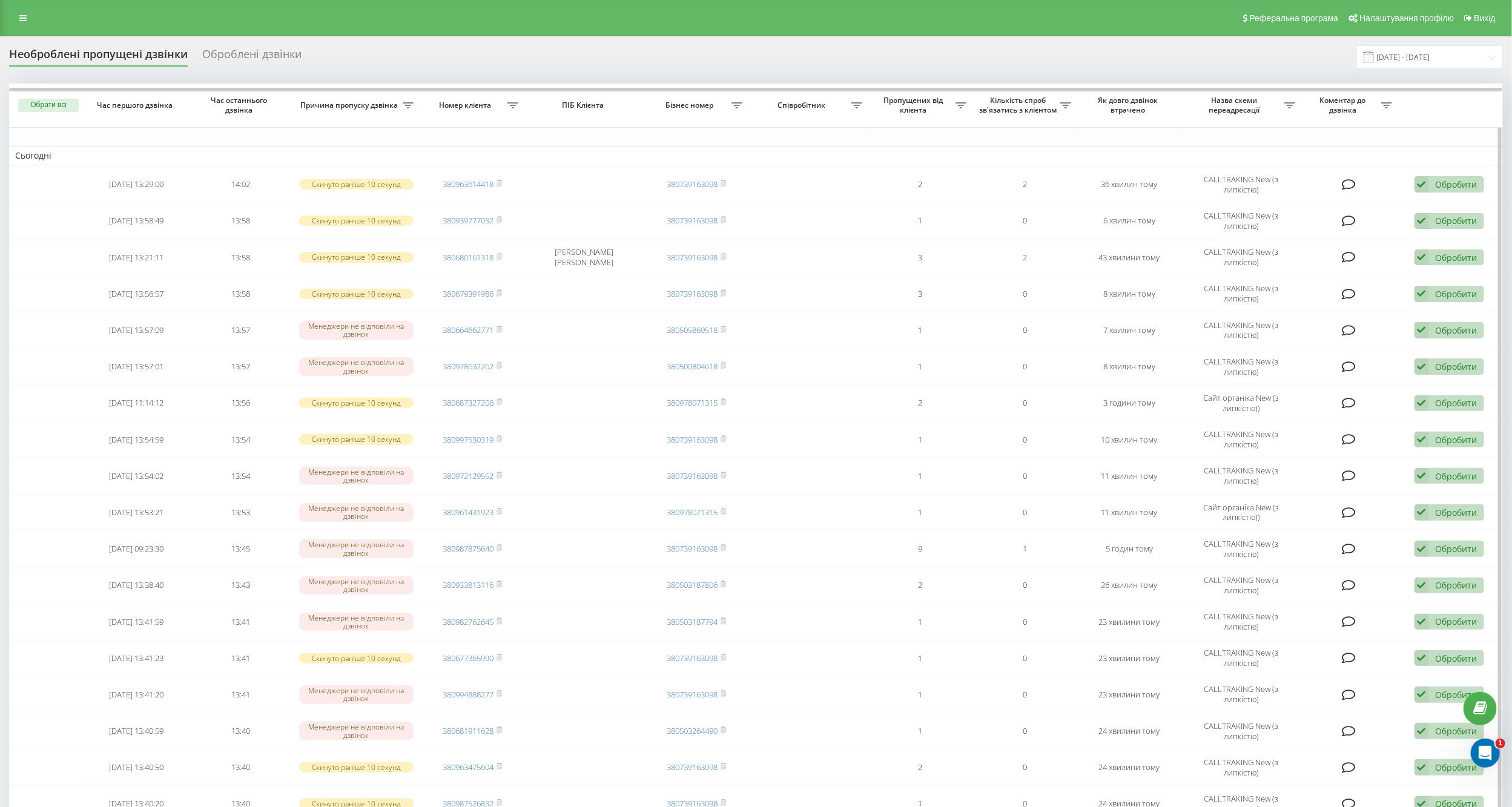
click at [1125, 120] on th "Як довго дзвінок втрачено" at bounding box center [1129, 104] width 104 height 43
click at [1124, 115] on span "Як довго дзвінок втрачено" at bounding box center [1129, 105] width 83 height 19
click at [1132, 106] on span "Як довго дзвінок втрачено" at bounding box center [1129, 105] width 83 height 19
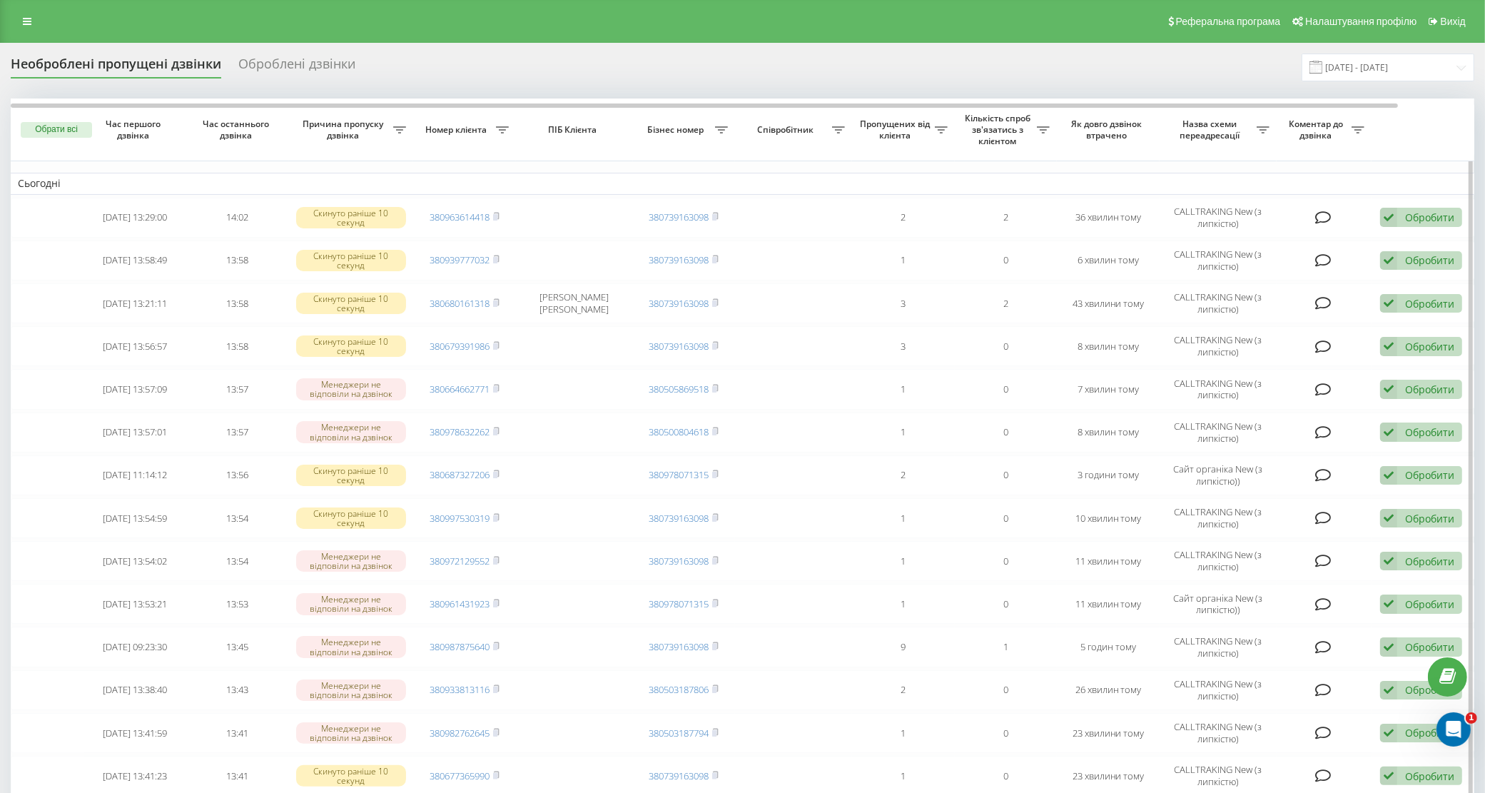
click at [1069, 128] on span "Як довго дзвінок втрачено" at bounding box center [1108, 129] width 79 height 22
drag, startPoint x: 1073, startPoint y: 129, endPoint x: 1087, endPoint y: 130, distance: 14.3
click at [1078, 131] on span "Як довго дзвінок втрачено" at bounding box center [1108, 129] width 79 height 22
click at [1098, 130] on span "Як довго дзвінок втрачено" at bounding box center [1108, 129] width 79 height 22
click at [1108, 133] on span "Як довго дзвінок втрачено" at bounding box center [1108, 129] width 79 height 22
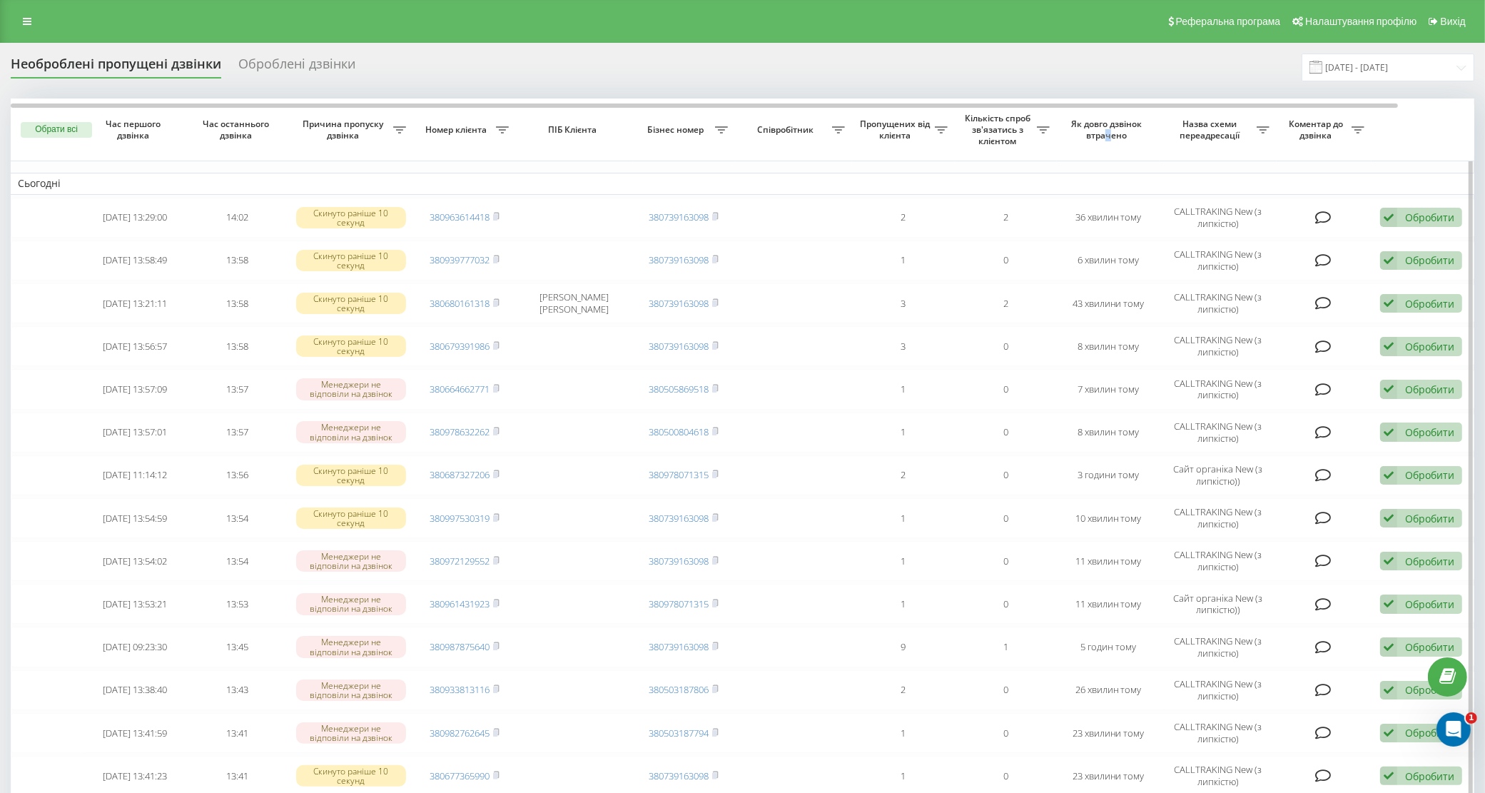
click at [1111, 134] on span "Як довго дзвінок втрачено" at bounding box center [1108, 129] width 79 height 22
click at [1130, 134] on span "Як довго дзвінок втрачено" at bounding box center [1108, 129] width 79 height 22
click at [1129, 133] on span "Як довго дзвінок втрачено" at bounding box center [1108, 129] width 79 height 22
click at [1129, 129] on span "Як довго дзвінок втрачено" at bounding box center [1108, 129] width 79 height 22
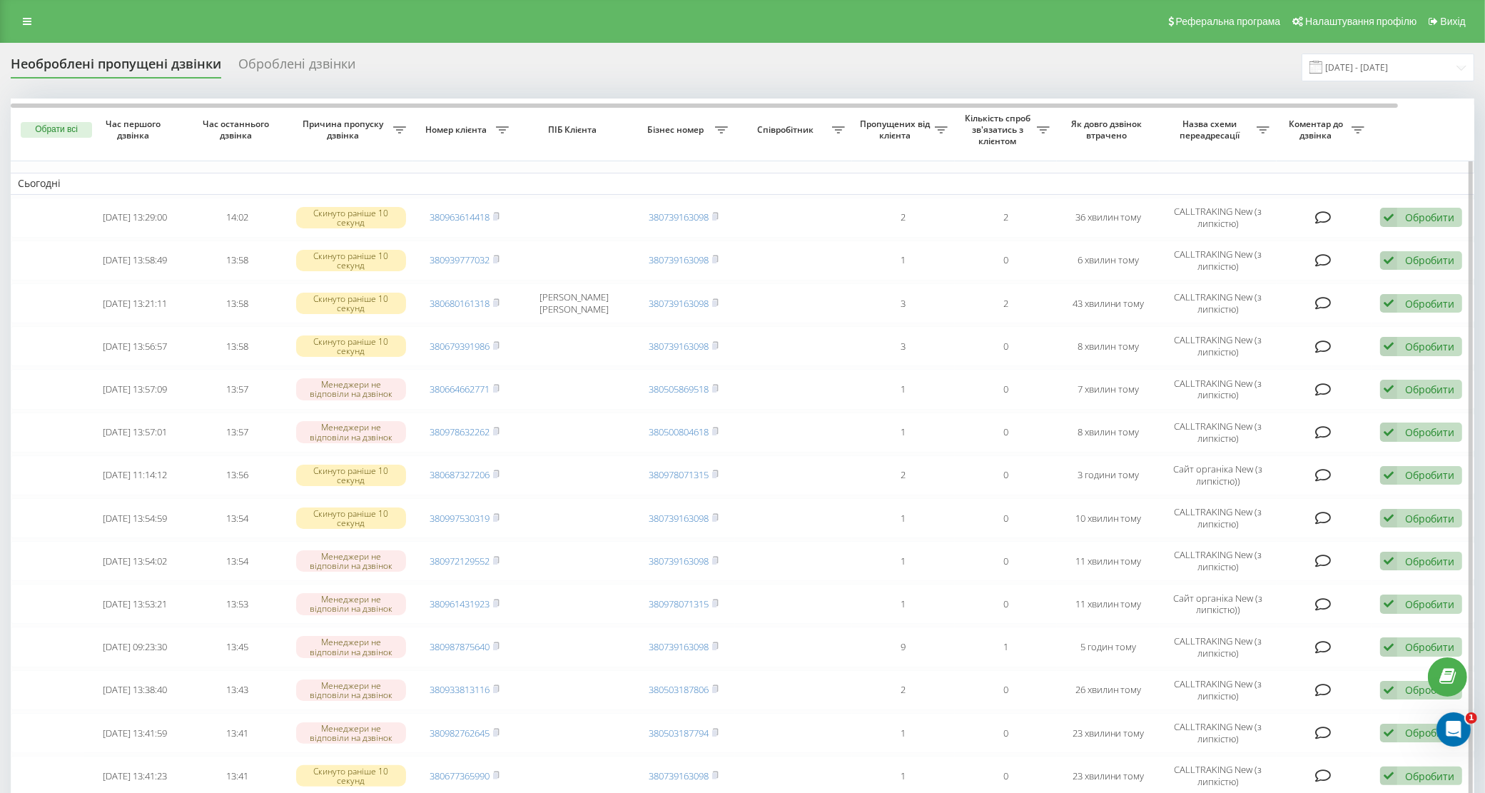
click at [1129, 132] on span "Як довго дзвінок втрачено" at bounding box center [1108, 129] width 79 height 22
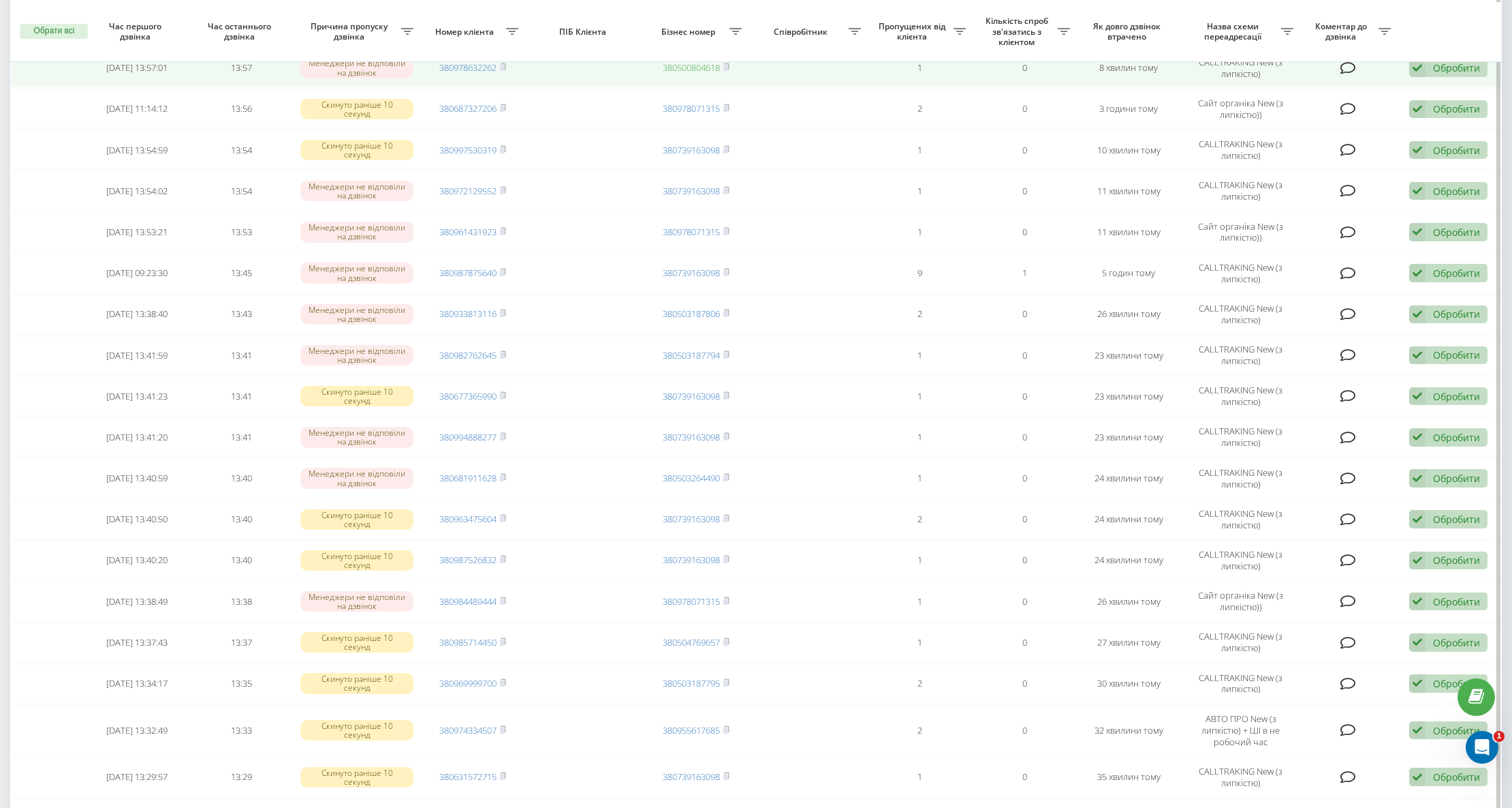
scroll to position [280, 0]
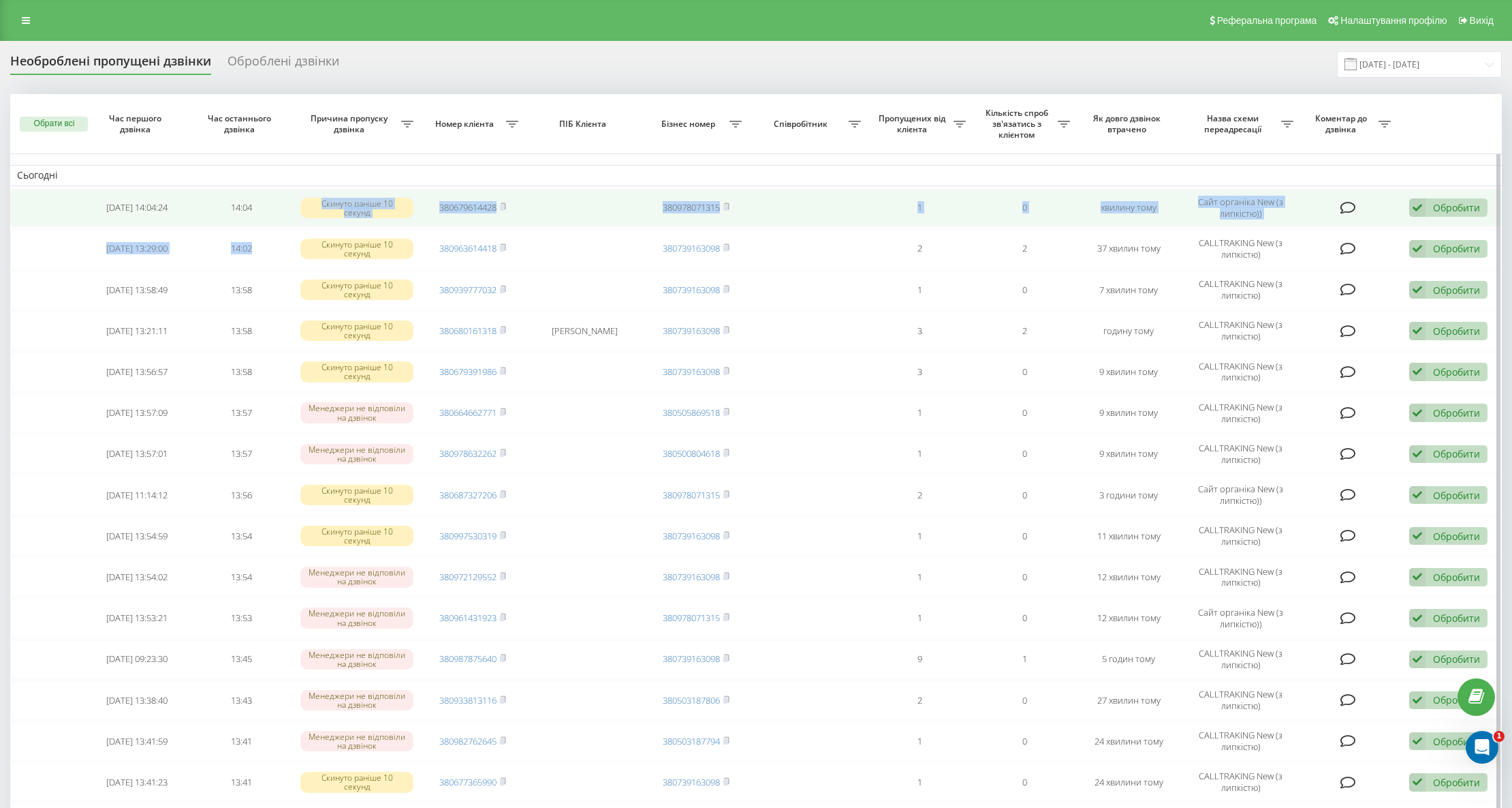
drag, startPoint x: 271, startPoint y: 233, endPoint x: 306, endPoint y: 223, distance: 36.4
click at [281, 233] on tbody "Сьогодні [DATE] 14:04:24 14:04 Скинуто раніше 10 секунд 380679614428 3809780713…" at bounding box center [756, 694] width 1492 height 1058
click at [506, 202] on icon at bounding box center [503, 206] width 6 height 9
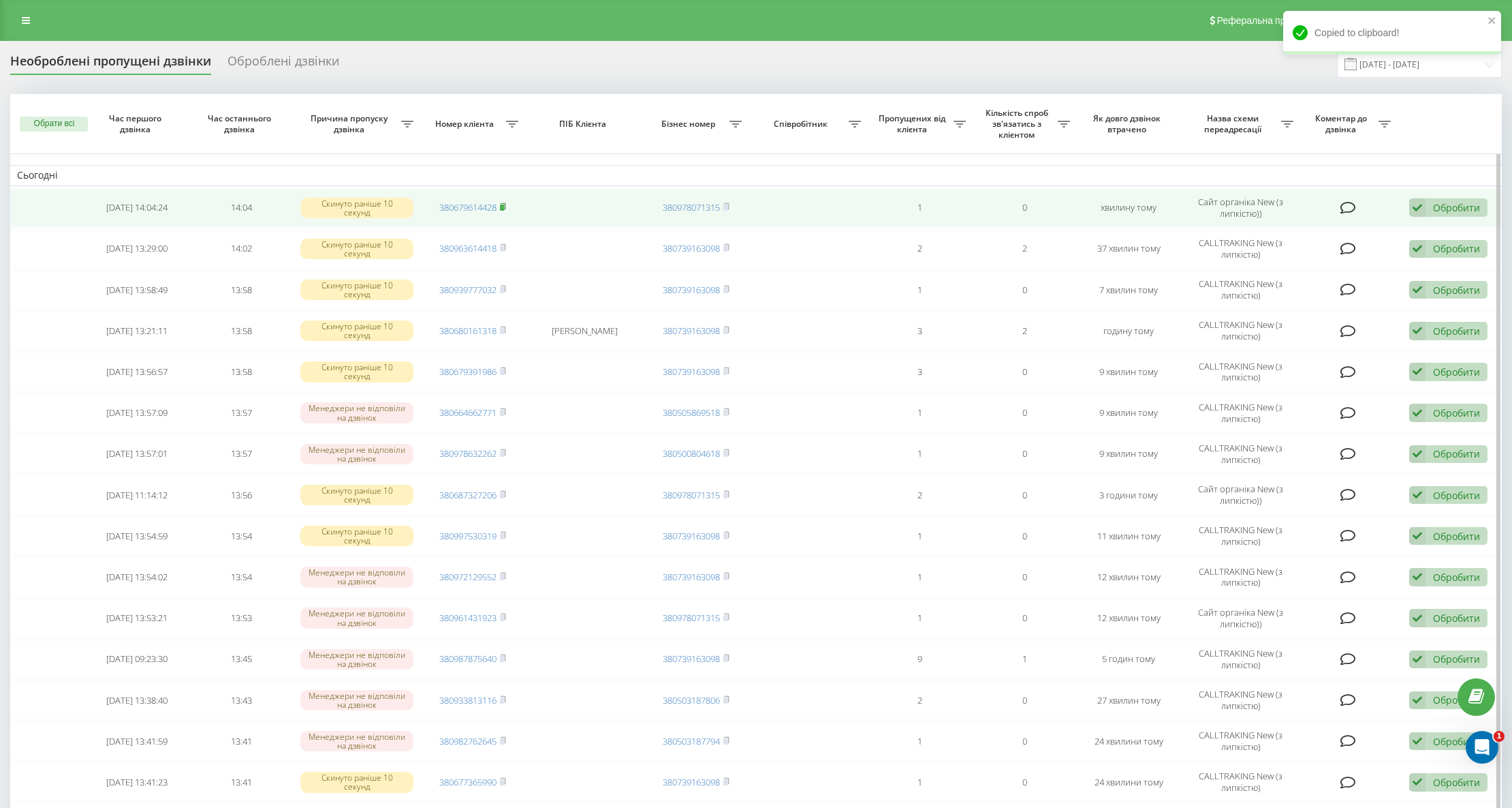
click at [506, 205] on icon at bounding box center [503, 206] width 6 height 9
click at [501, 208] on icon at bounding box center [503, 206] width 6 height 9
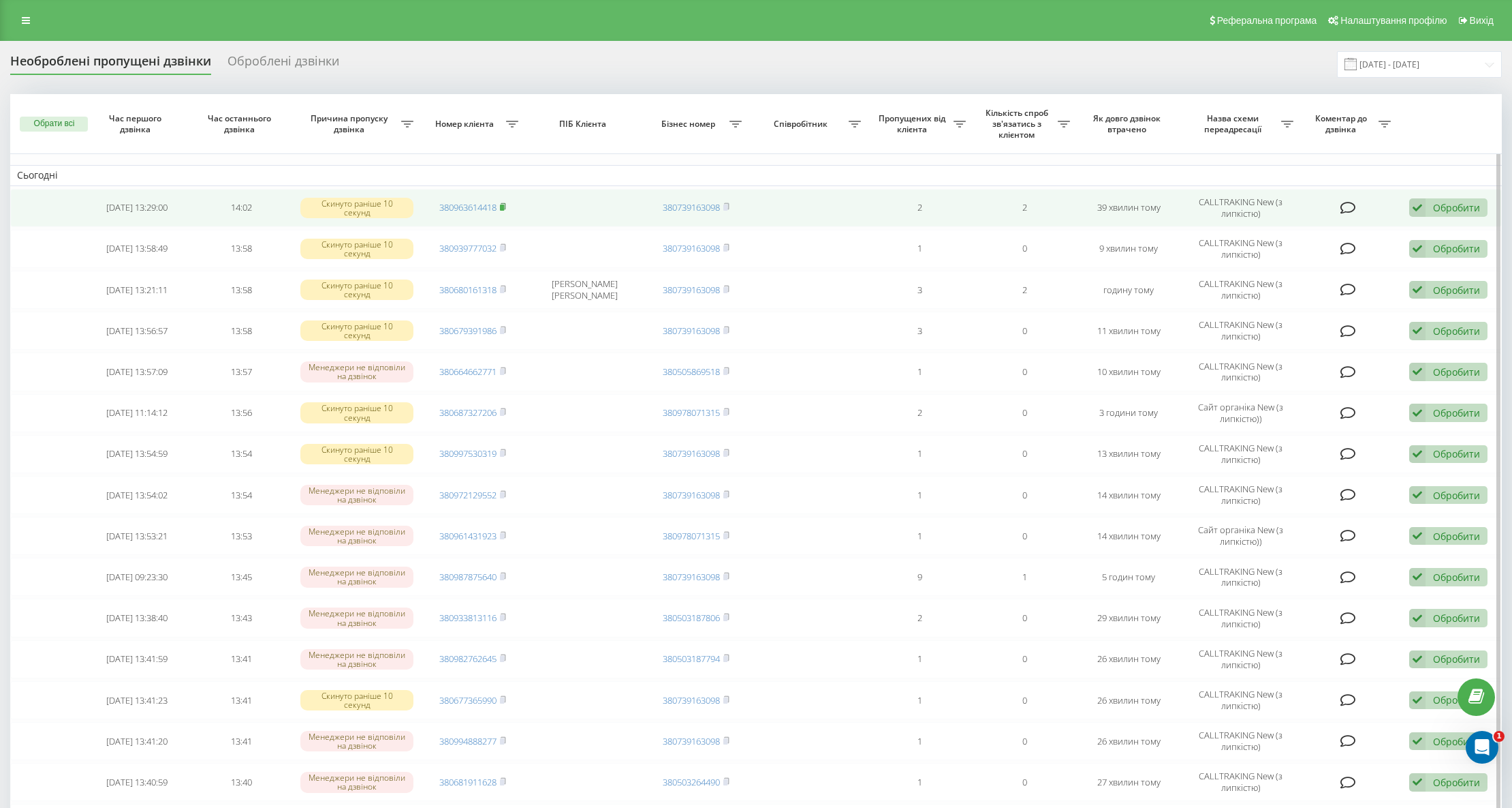
click at [504, 205] on rect at bounding box center [502, 207] width 4 height 6
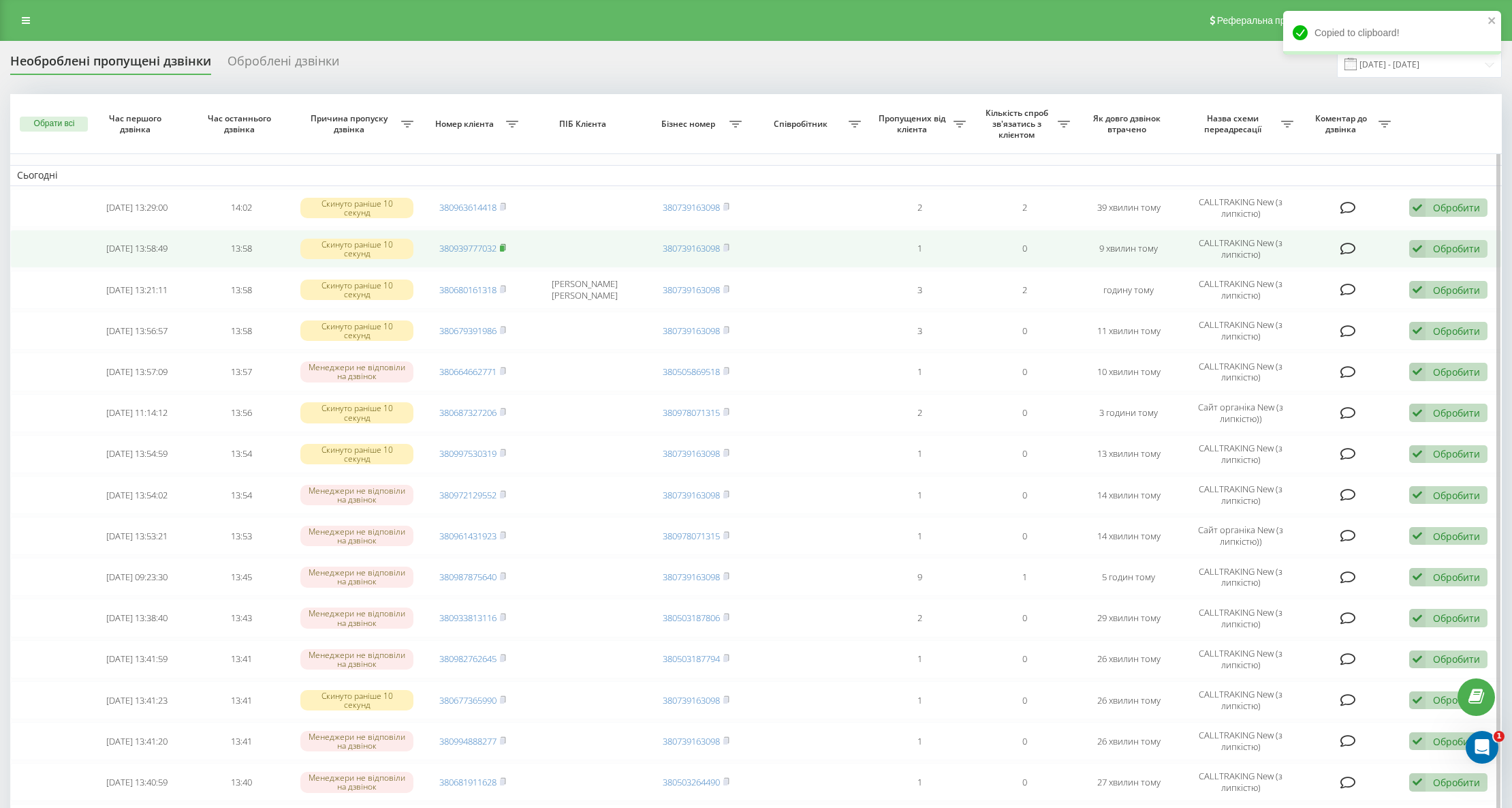
click at [506, 251] on icon at bounding box center [503, 247] width 6 height 9
